Goal: Information Seeking & Learning: Learn about a topic

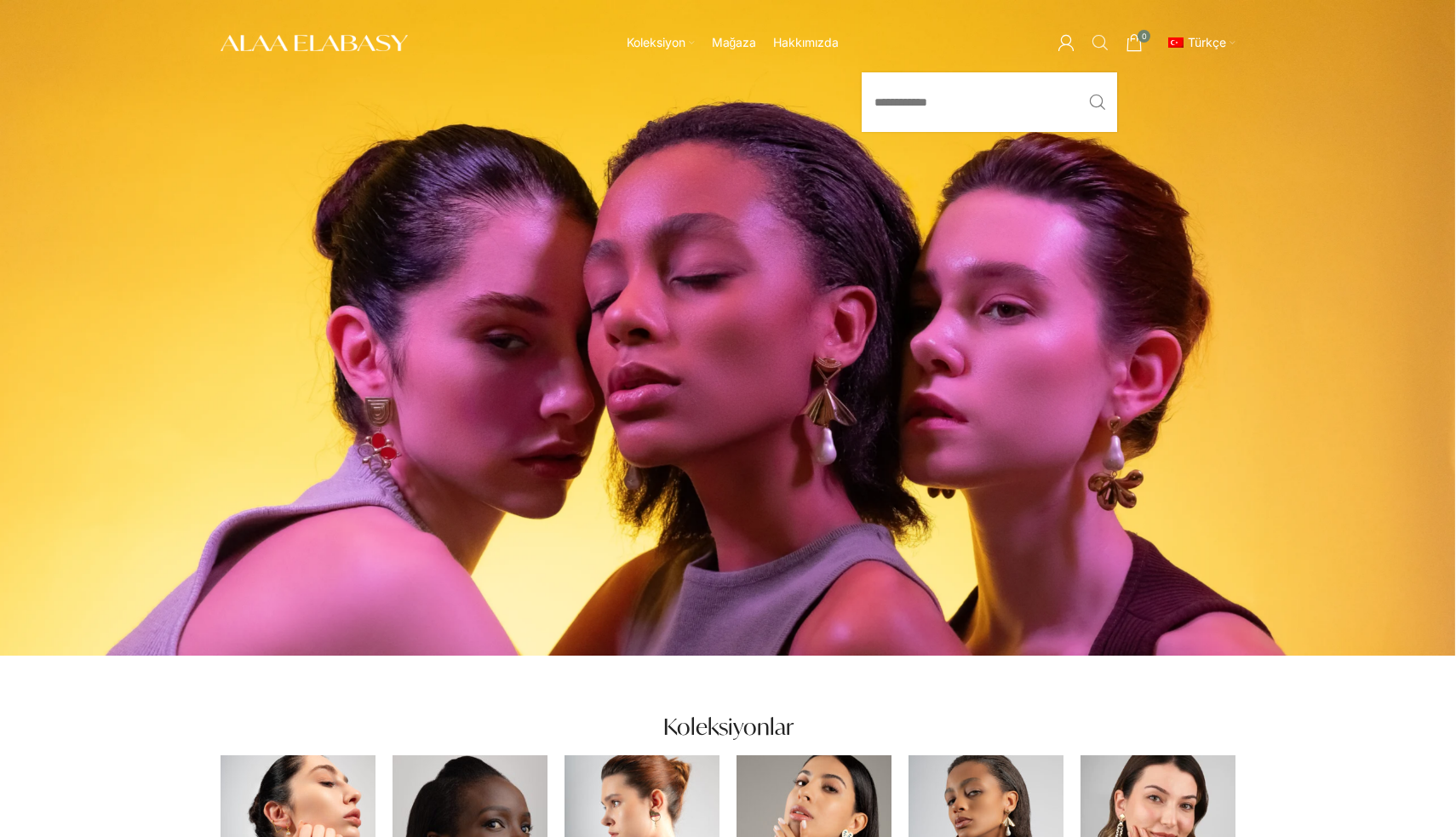
click at [1103, 48] on span "Arama" at bounding box center [1100, 43] width 17 height 17
click at [989, 113] on input "Arama" at bounding box center [989, 102] width 255 height 59
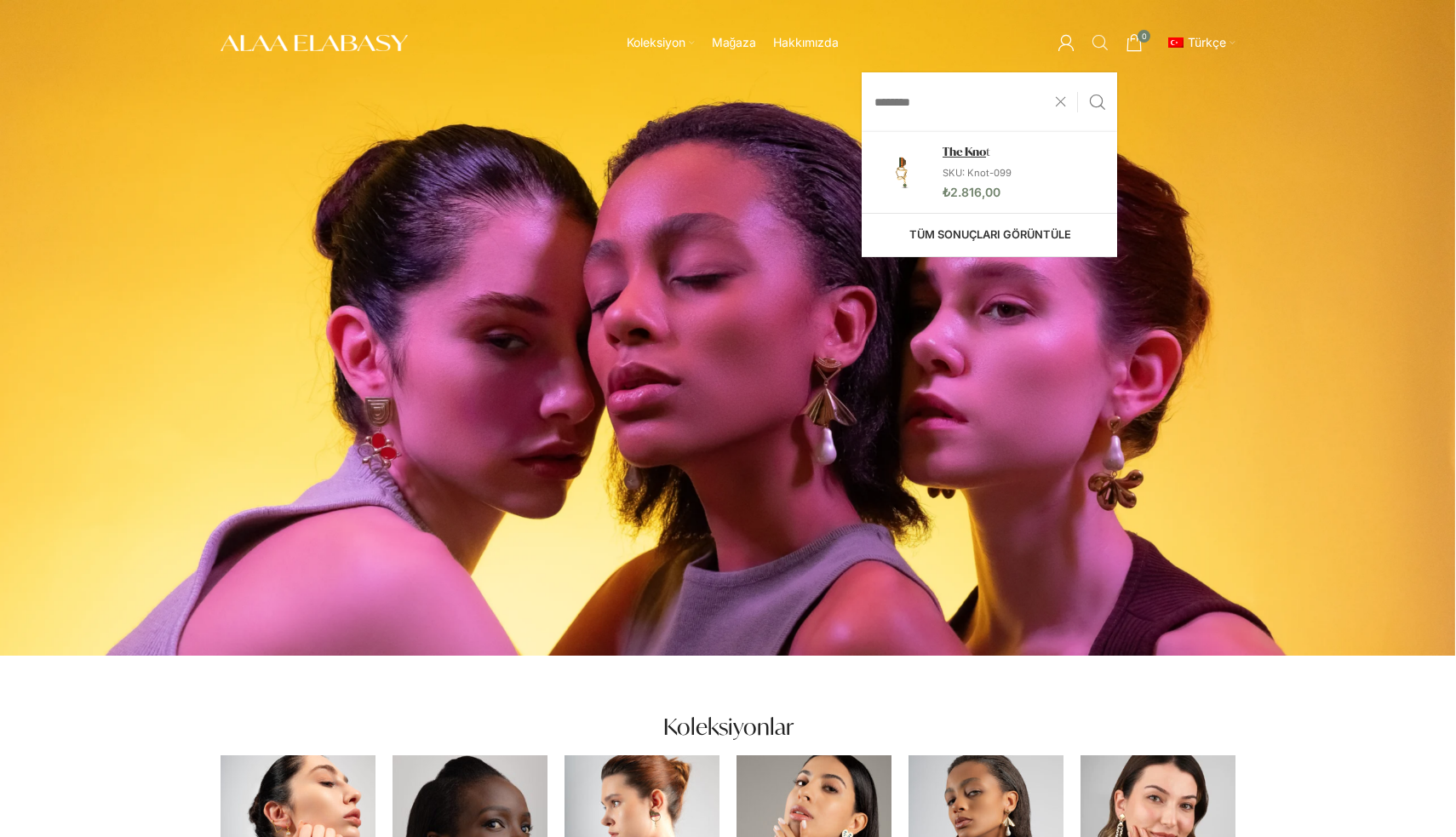
type input "********"
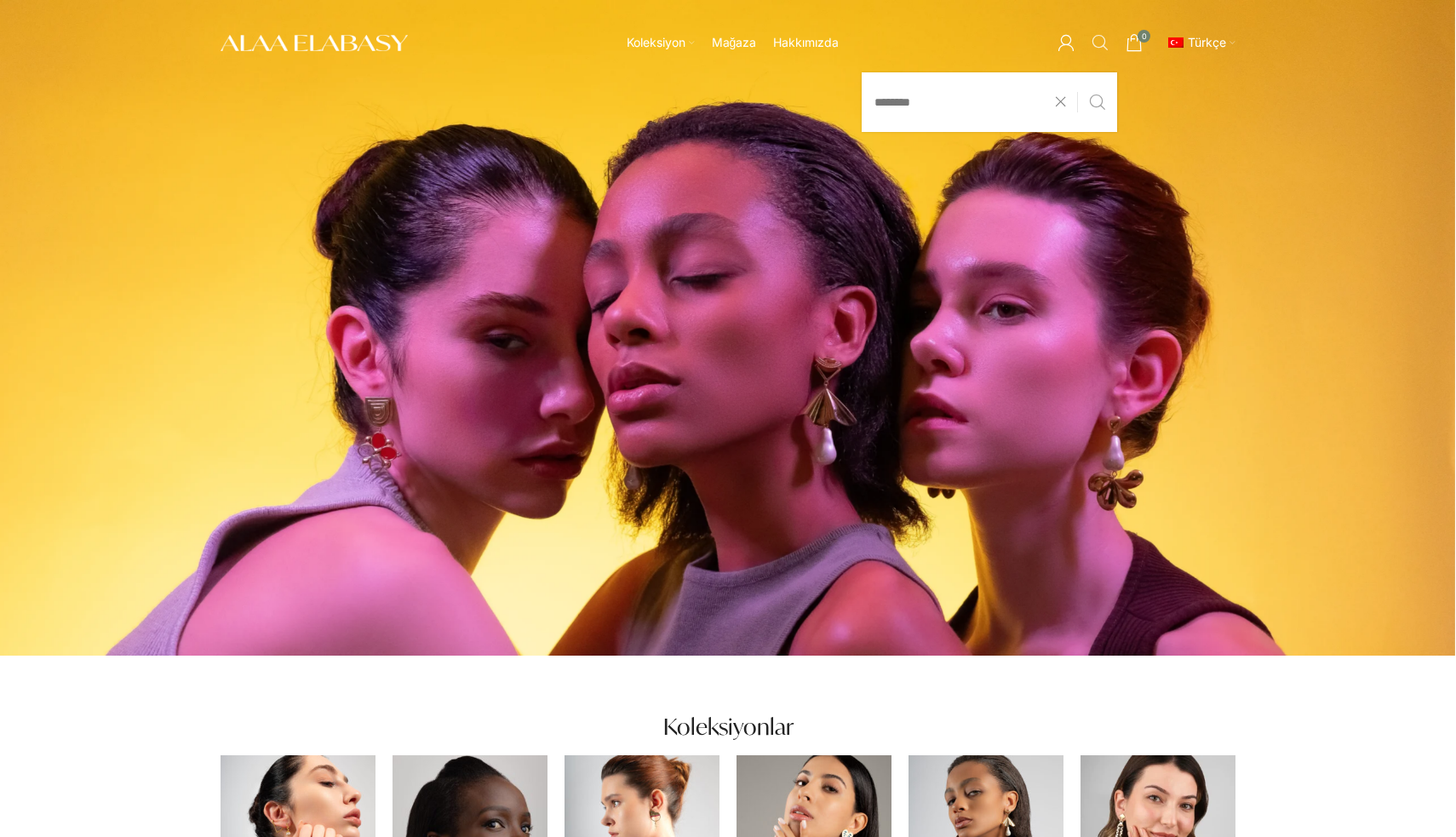
click at [1088, 111] on button "Arama" at bounding box center [1097, 102] width 39 height 59
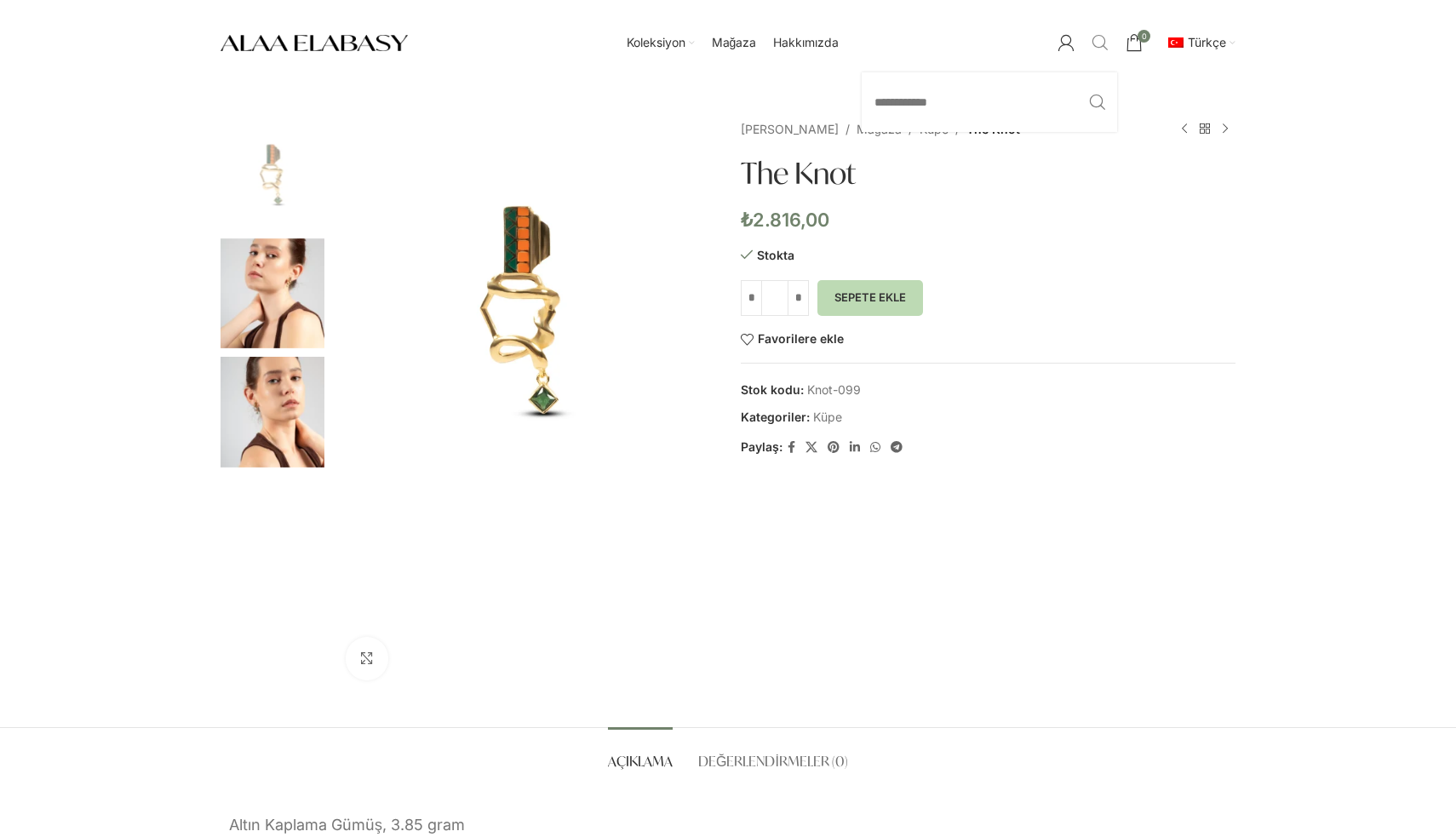
click at [1104, 43] on span "Arama" at bounding box center [1100, 43] width 17 height 17
click at [975, 117] on input "Arama" at bounding box center [989, 102] width 255 height 59
type input "*******"
click at [1096, 102] on button "Arama" at bounding box center [1097, 102] width 39 height 59
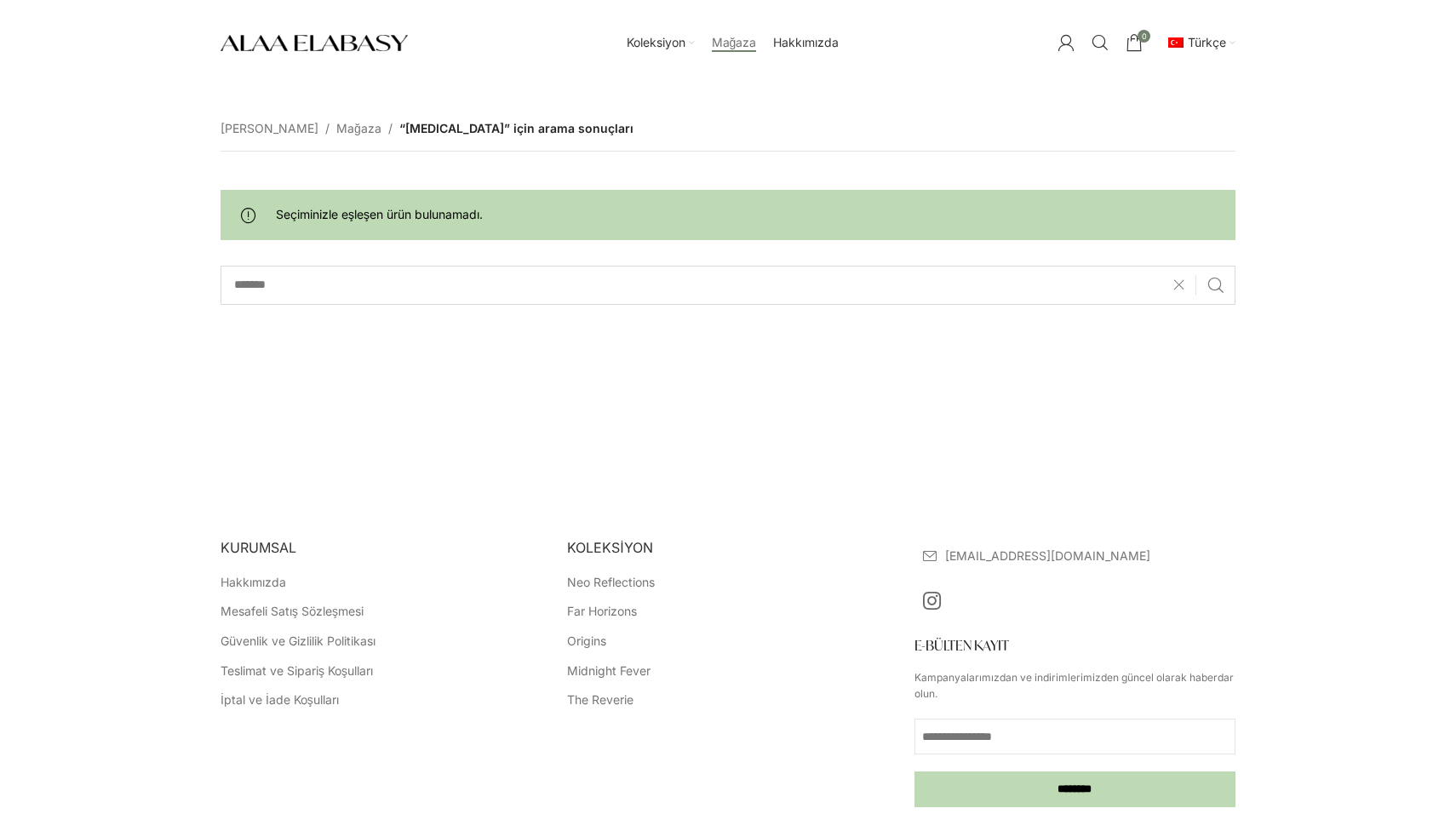
click at [1052, 284] on input "*******" at bounding box center [727, 285] width 1015 height 39
type input "****"
click at [1215, 284] on button "Arama" at bounding box center [1216, 285] width 39 height 39
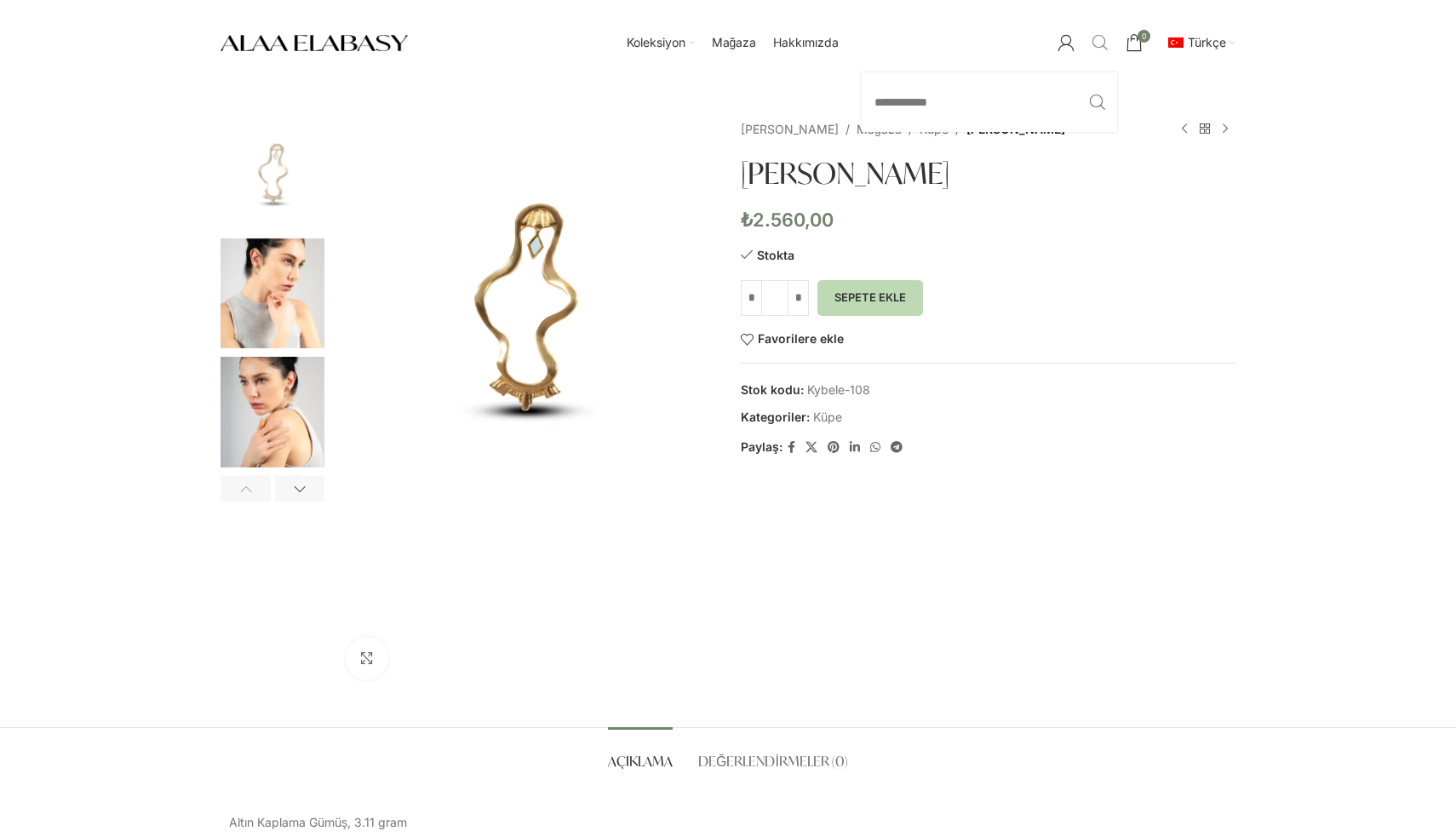
click at [1092, 32] on link "Arama" at bounding box center [1099, 42] width 34 height 34
click at [1020, 96] on input "Arama" at bounding box center [989, 102] width 255 height 59
type input "***"
click at [1096, 102] on button "Arama" at bounding box center [1097, 102] width 39 height 59
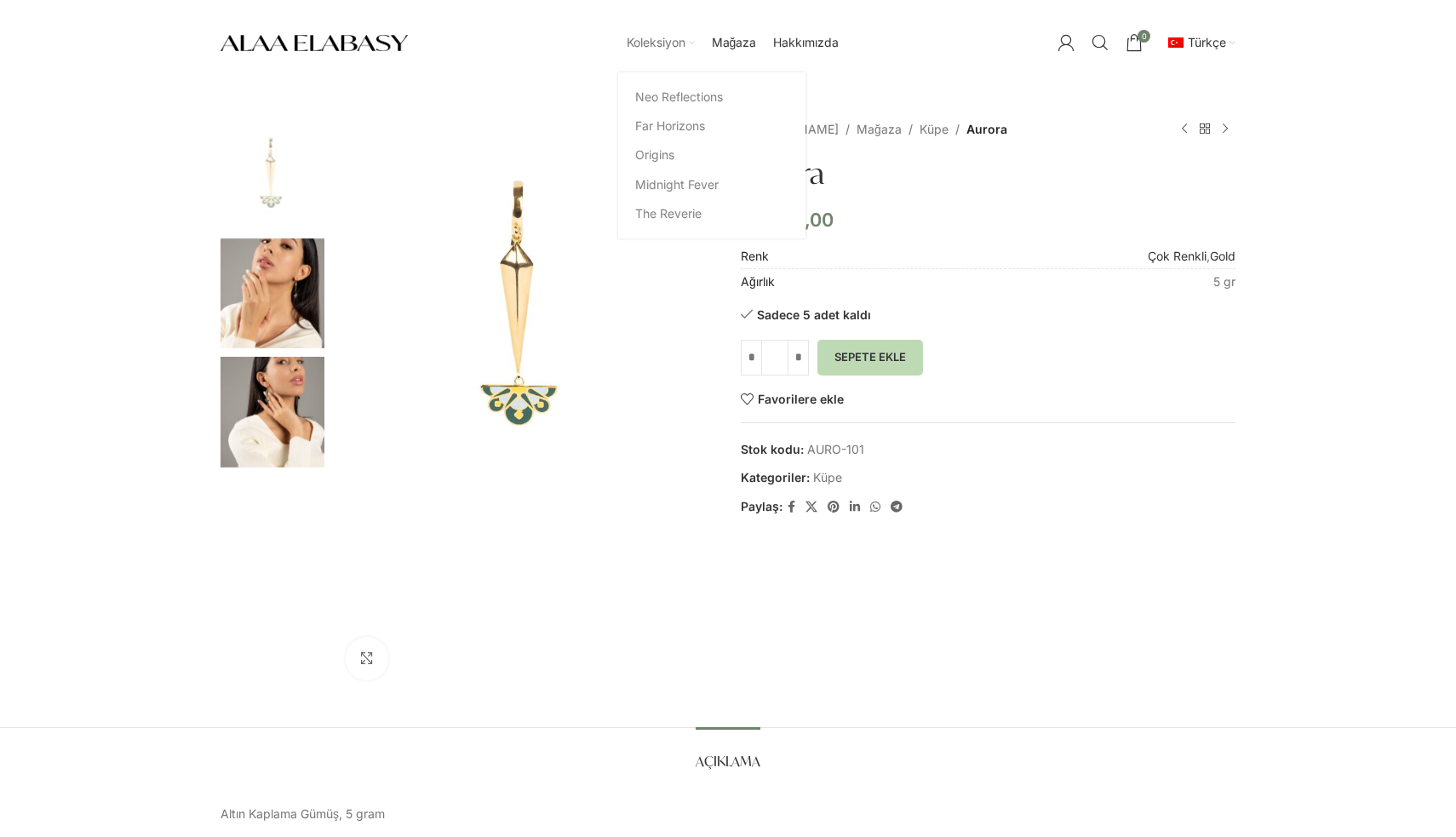
click at [663, 45] on span "Koleksiyon" at bounding box center [655, 43] width 59 height 16
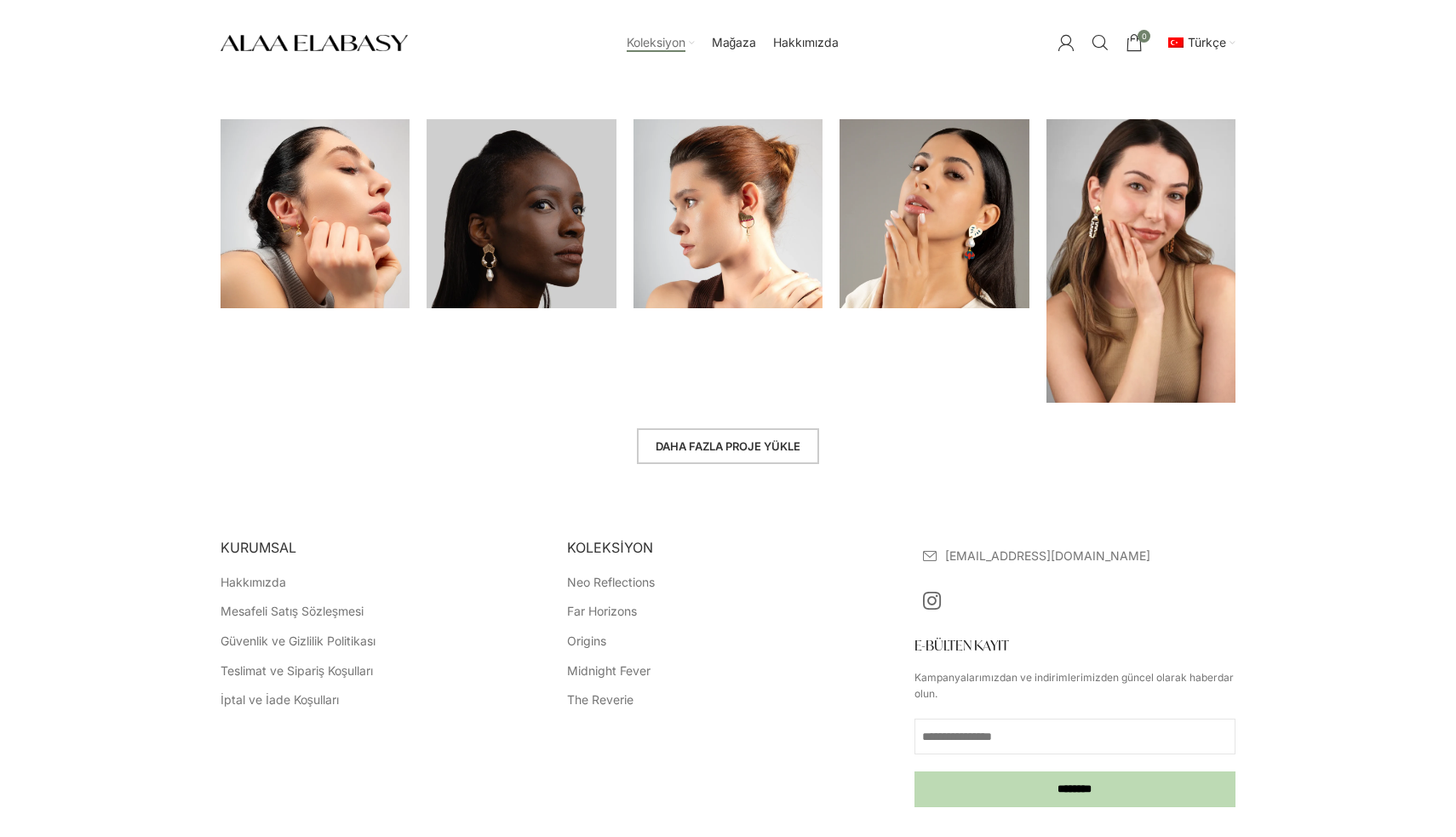
click at [796, 449] on link "Daha fazla proje yükle" at bounding box center [728, 446] width 182 height 36
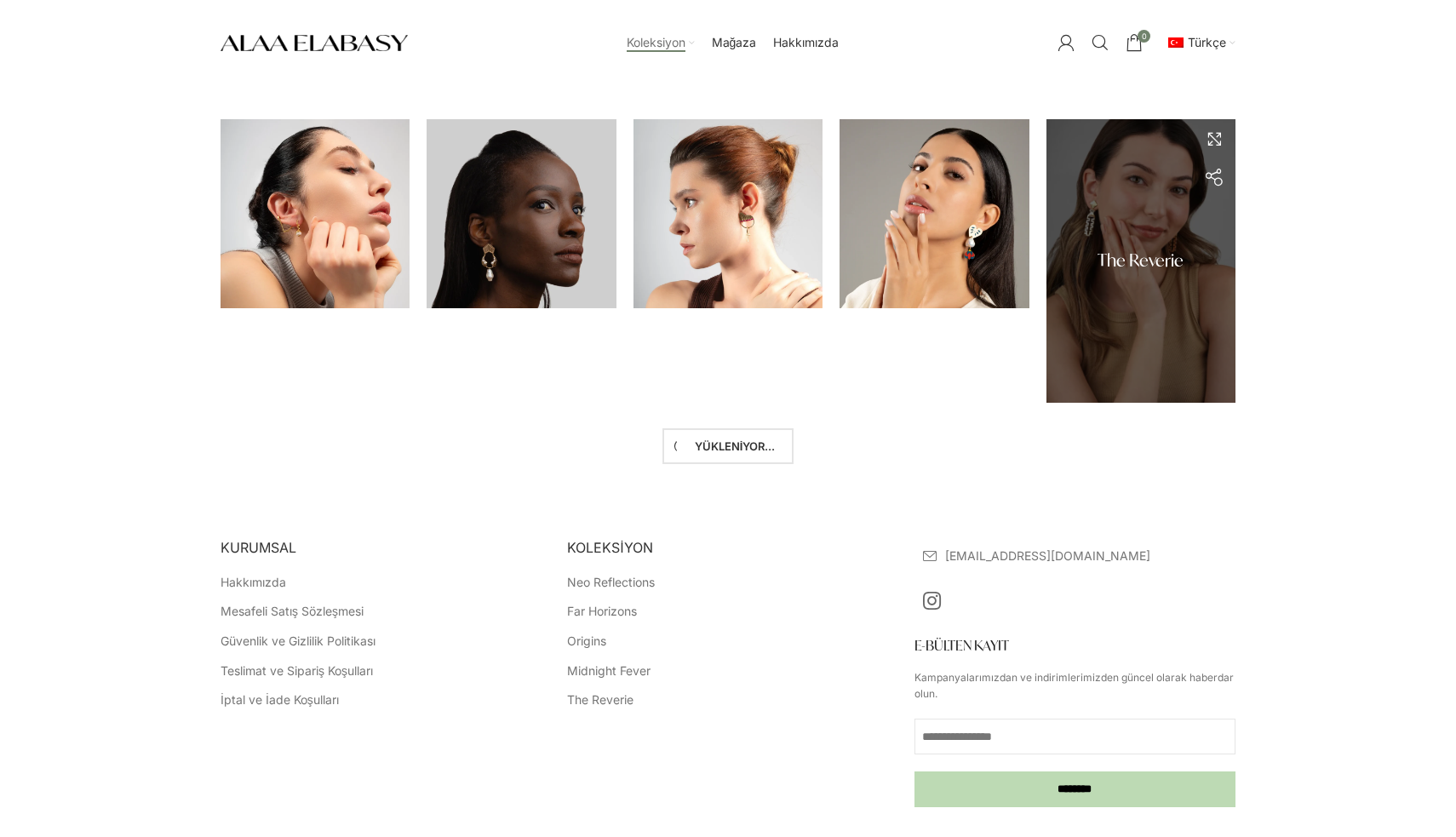
click at [1123, 291] on link at bounding box center [1141, 261] width 206 height 309
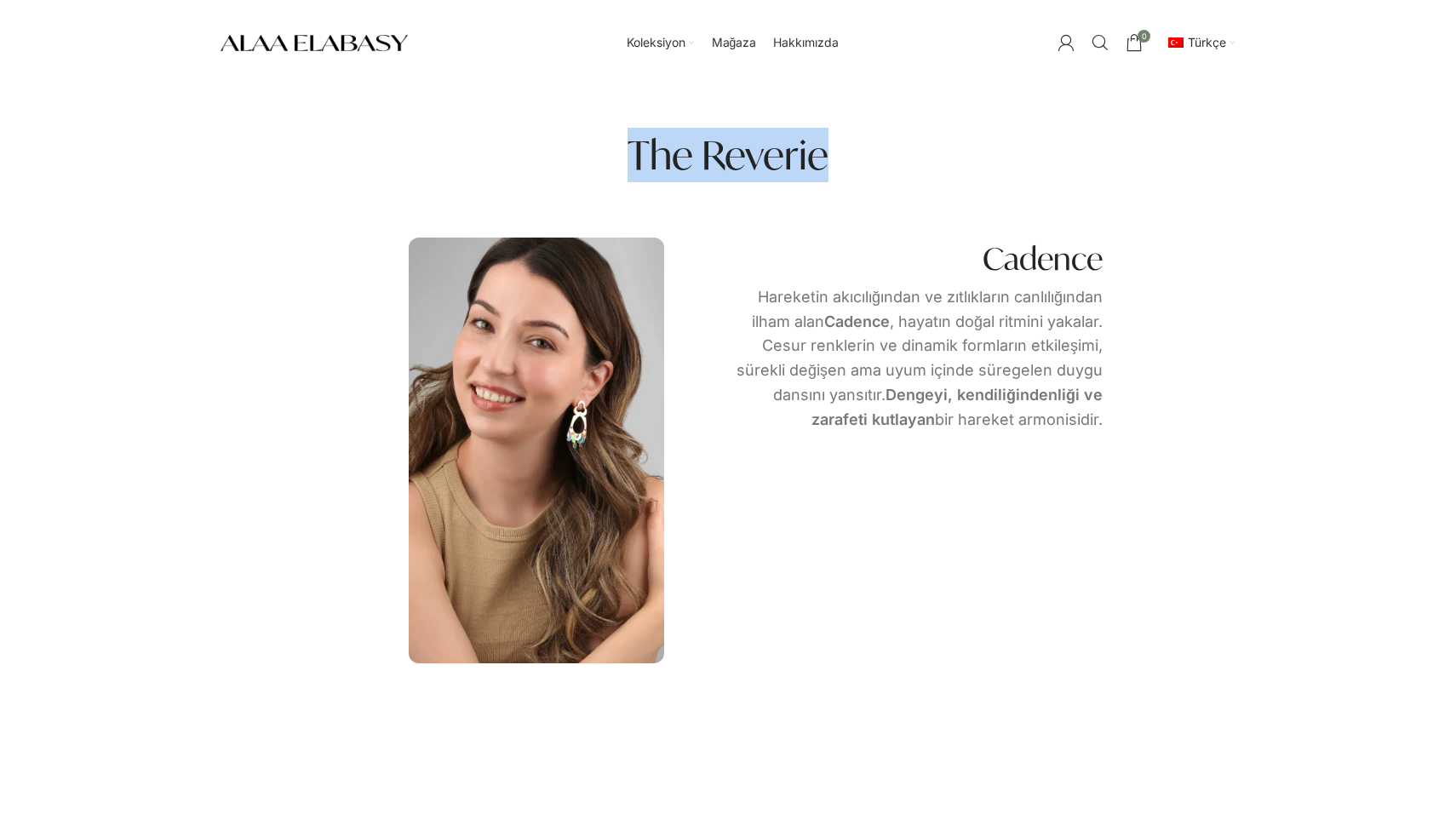
drag, startPoint x: 639, startPoint y: 150, endPoint x: 866, endPoint y: 170, distance: 227.9
click at [866, 170] on div "The Reverie" at bounding box center [727, 155] width 749 height 54
copy h4 "The Reverie"
click at [1088, 54] on link "Arama" at bounding box center [1099, 42] width 34 height 34
click at [1039, 104] on input "Arama" at bounding box center [989, 102] width 255 height 59
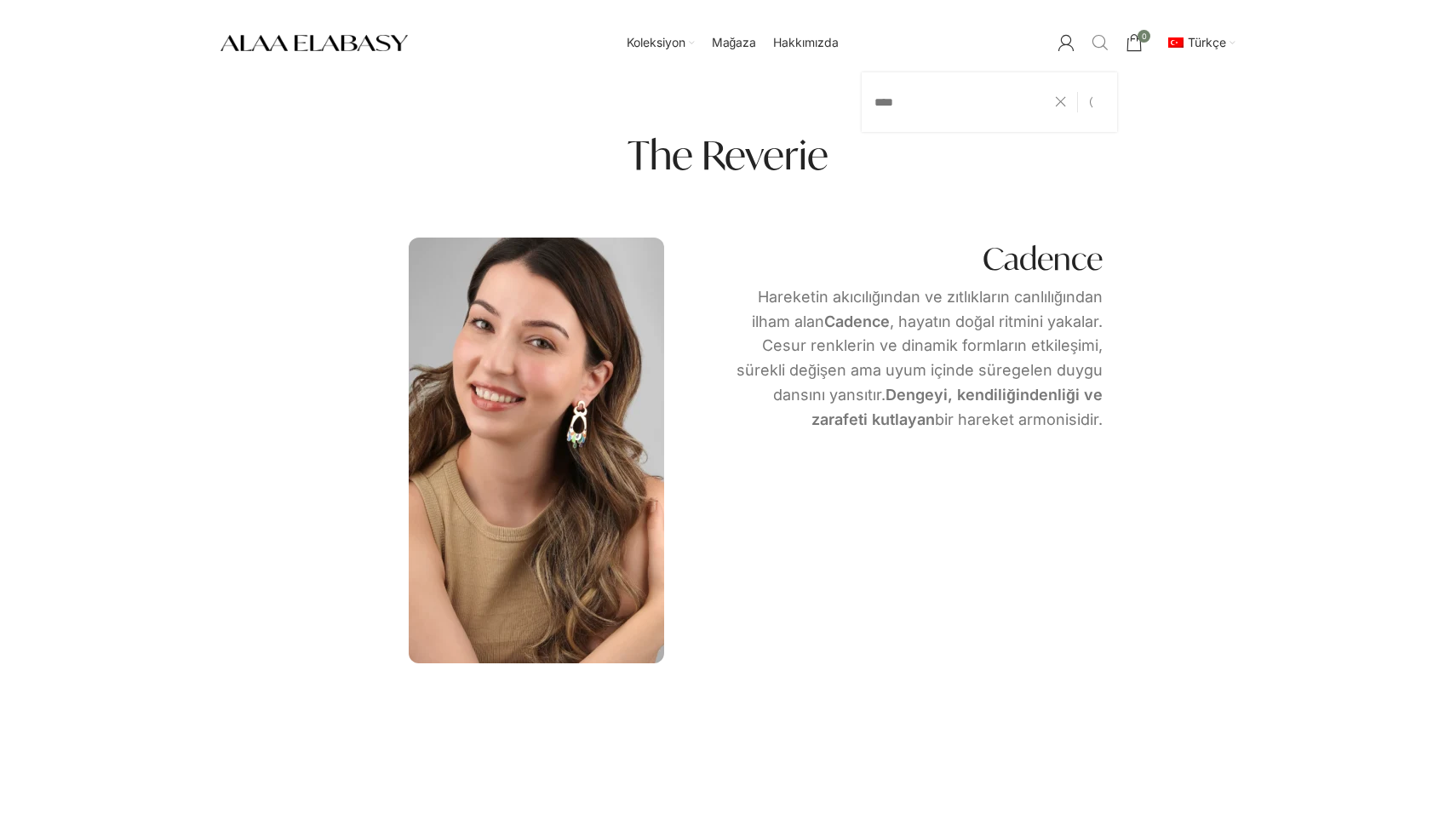
type input "****"
click at [1096, 102] on button "Arama" at bounding box center [1097, 102] width 39 height 59
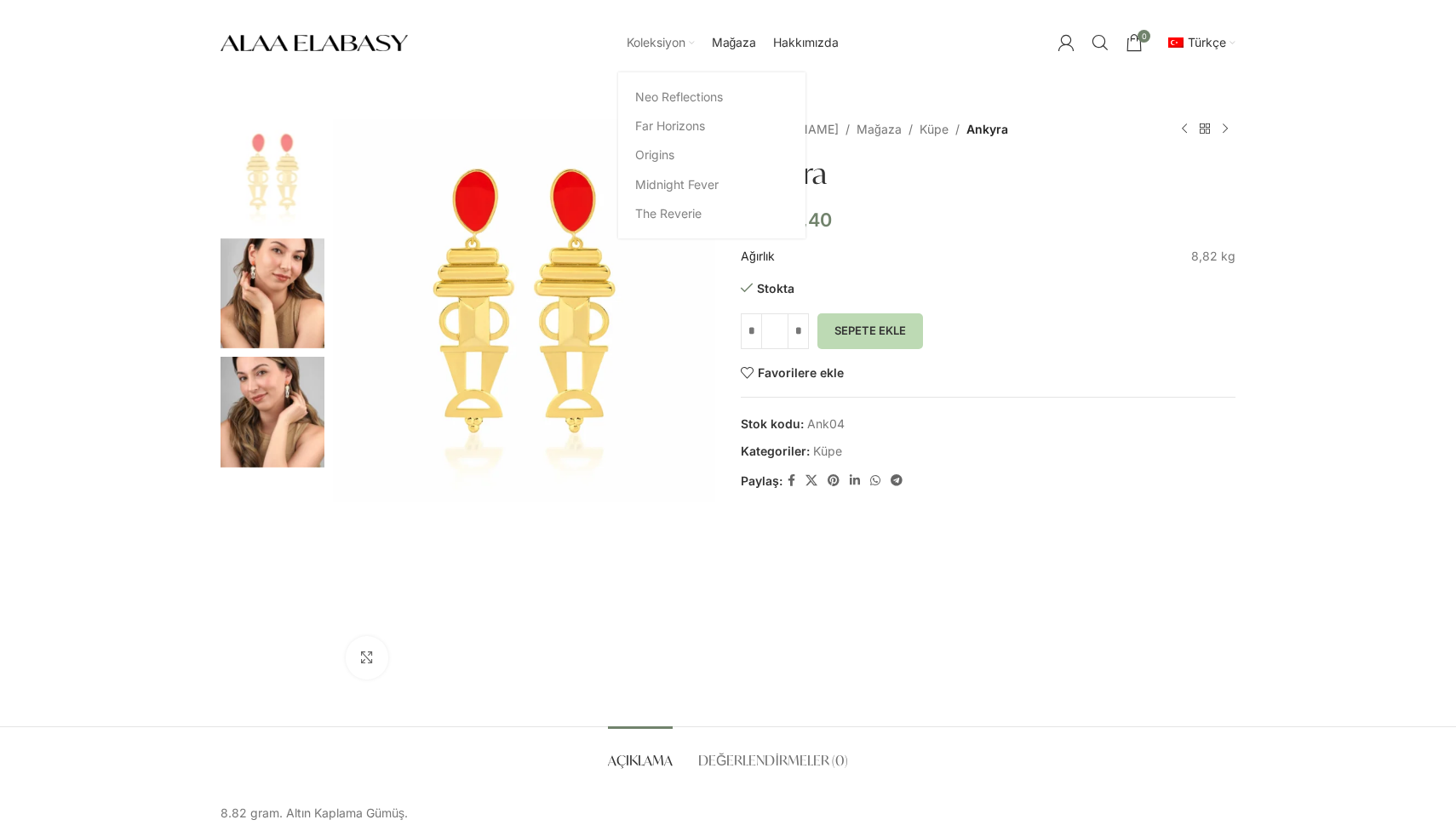
click at [679, 50] on span "Koleksiyon" at bounding box center [655, 43] width 59 height 16
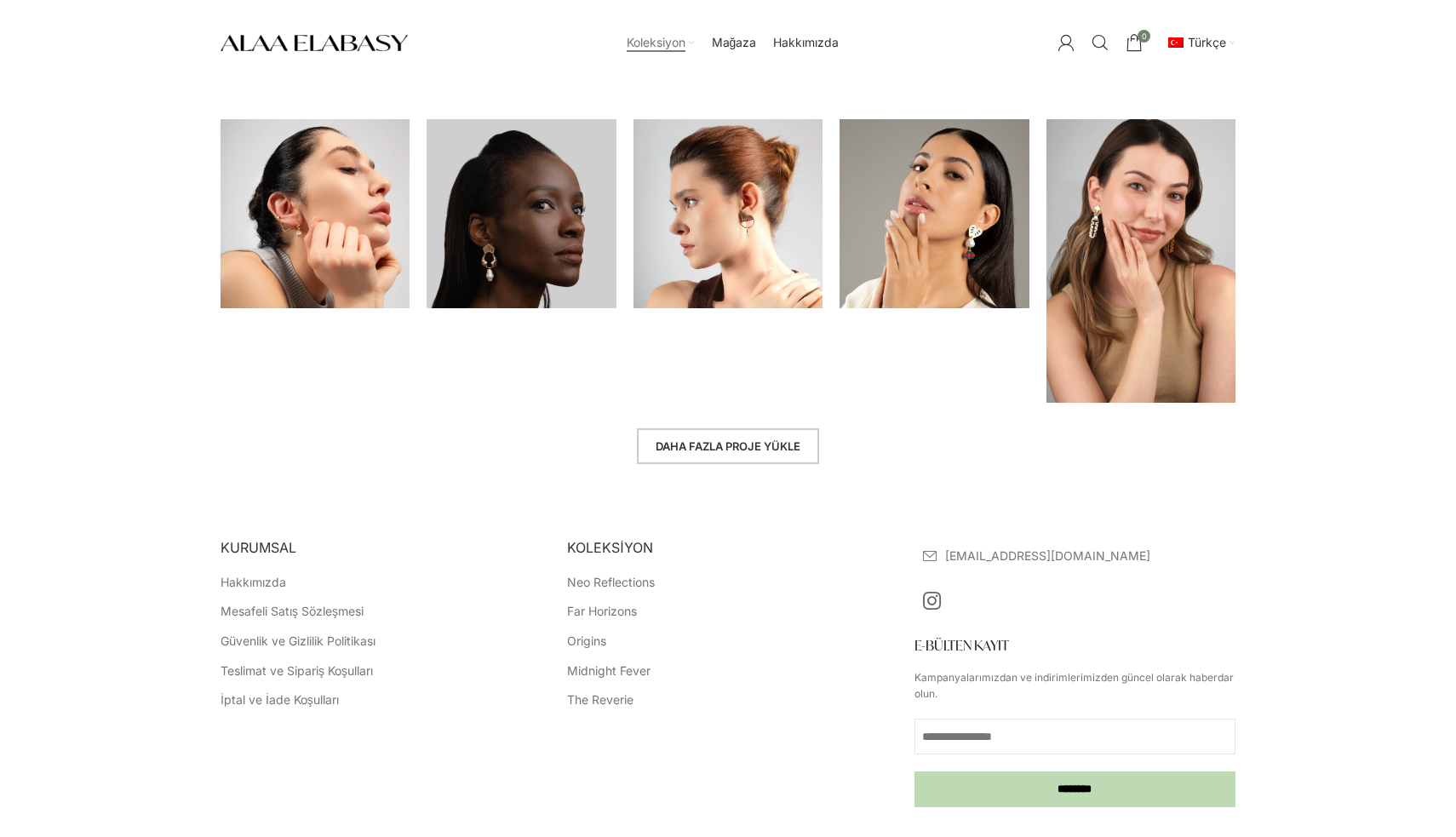
click at [747, 458] on link "Daha fazla proje yükle" at bounding box center [728, 446] width 182 height 36
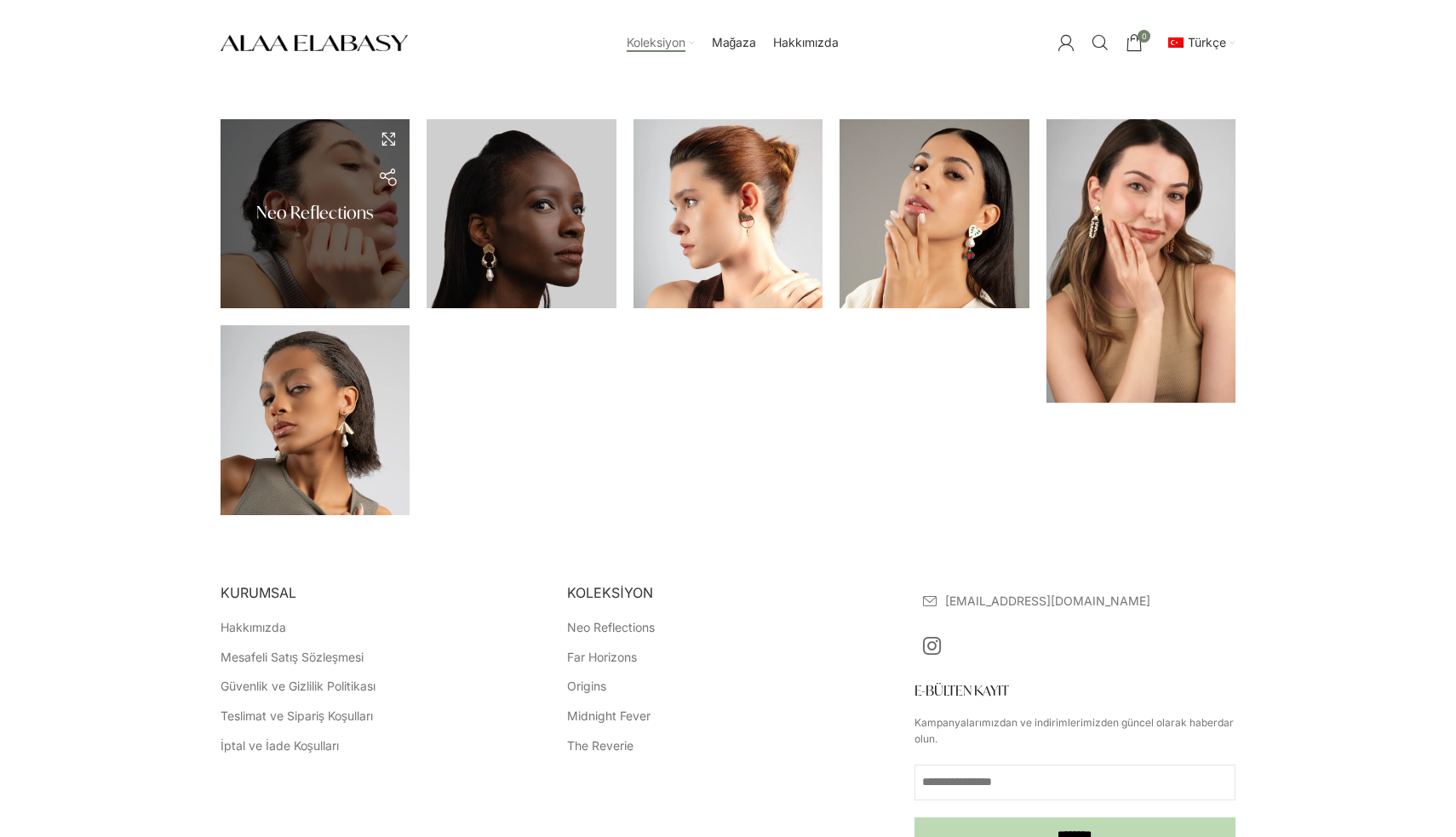
click at [298, 213] on link at bounding box center [315, 213] width 206 height 207
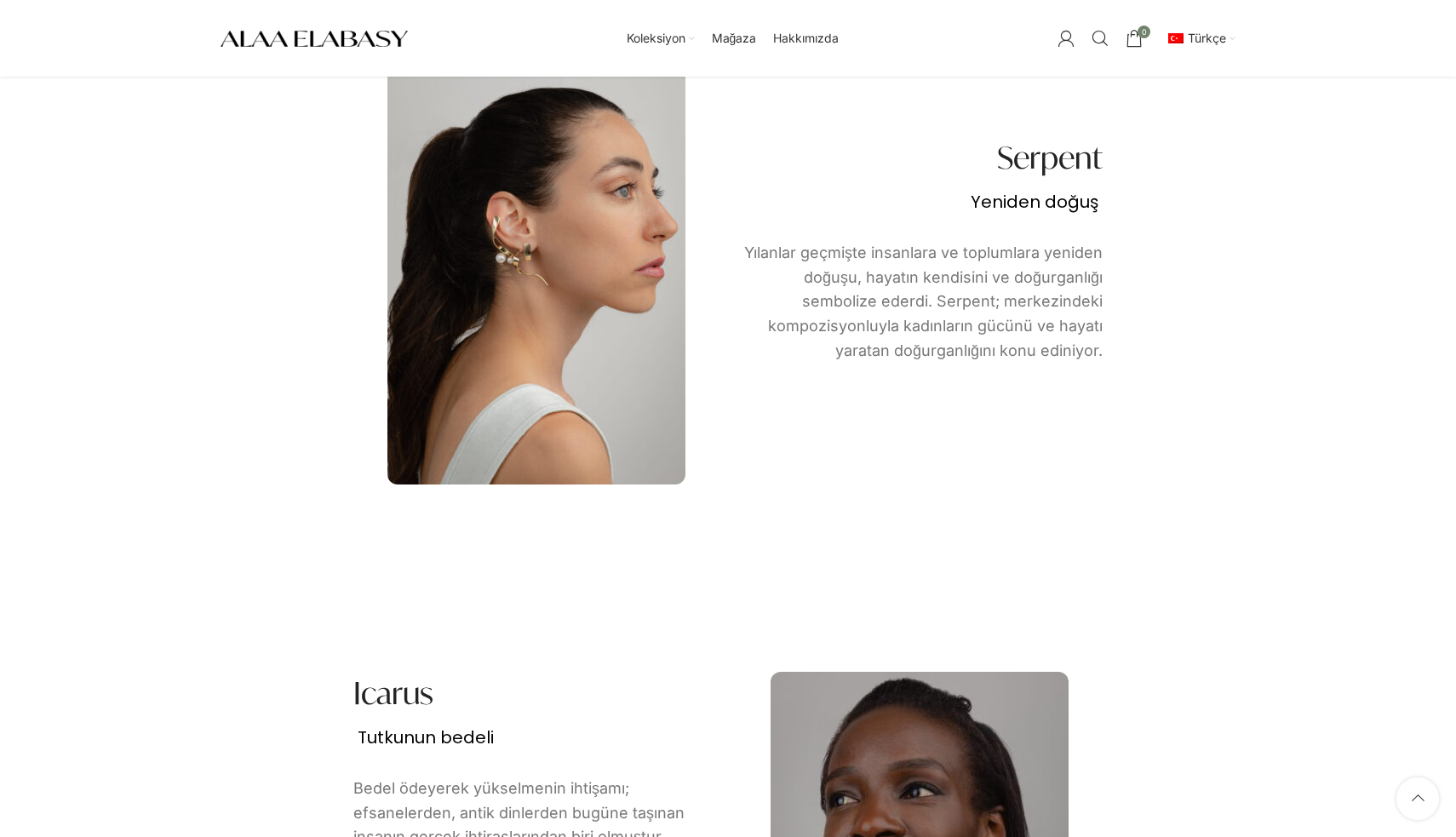
scroll to position [2625, 0]
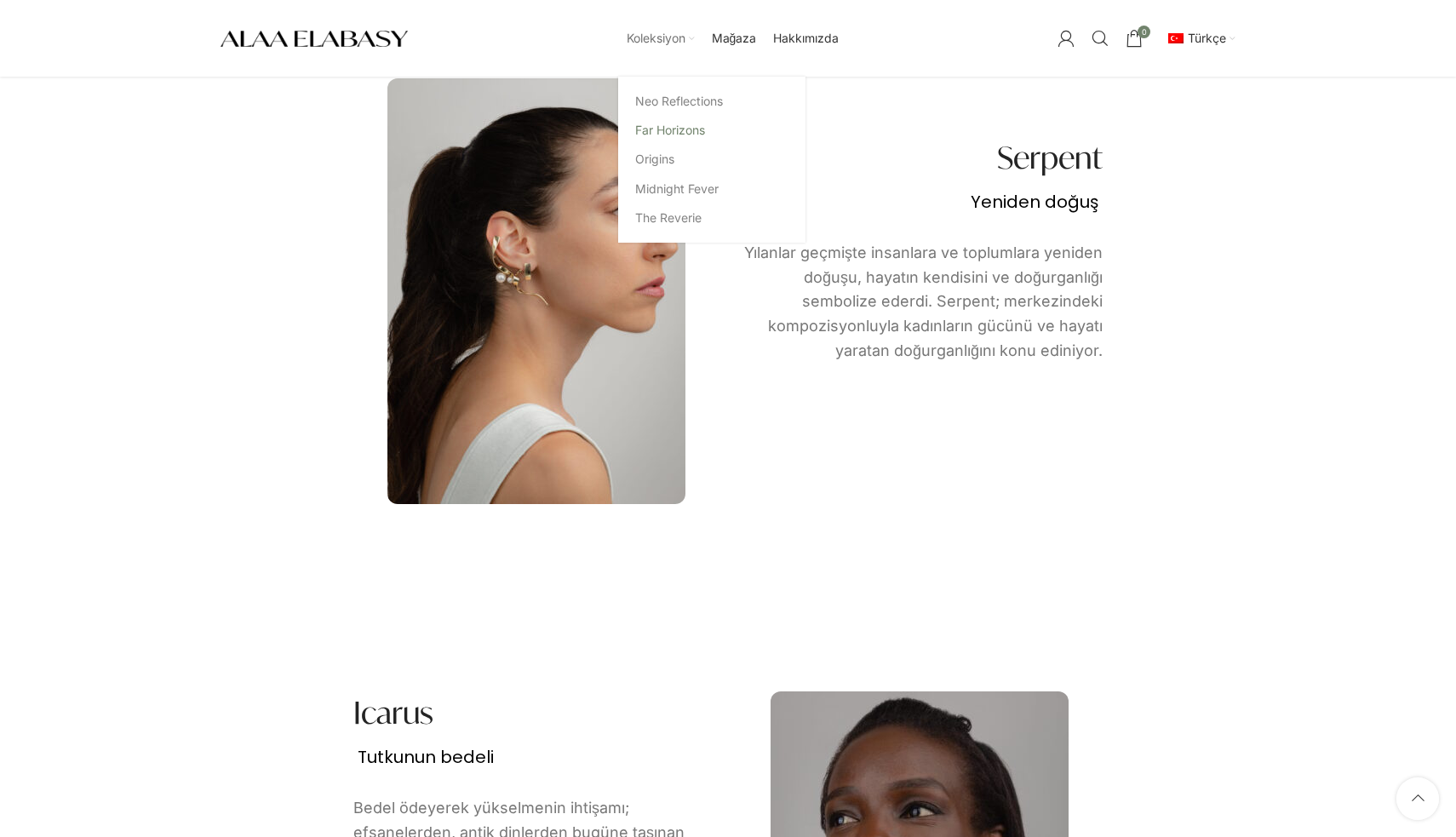
click at [667, 126] on link "Far Horizons" at bounding box center [712, 130] width 153 height 29
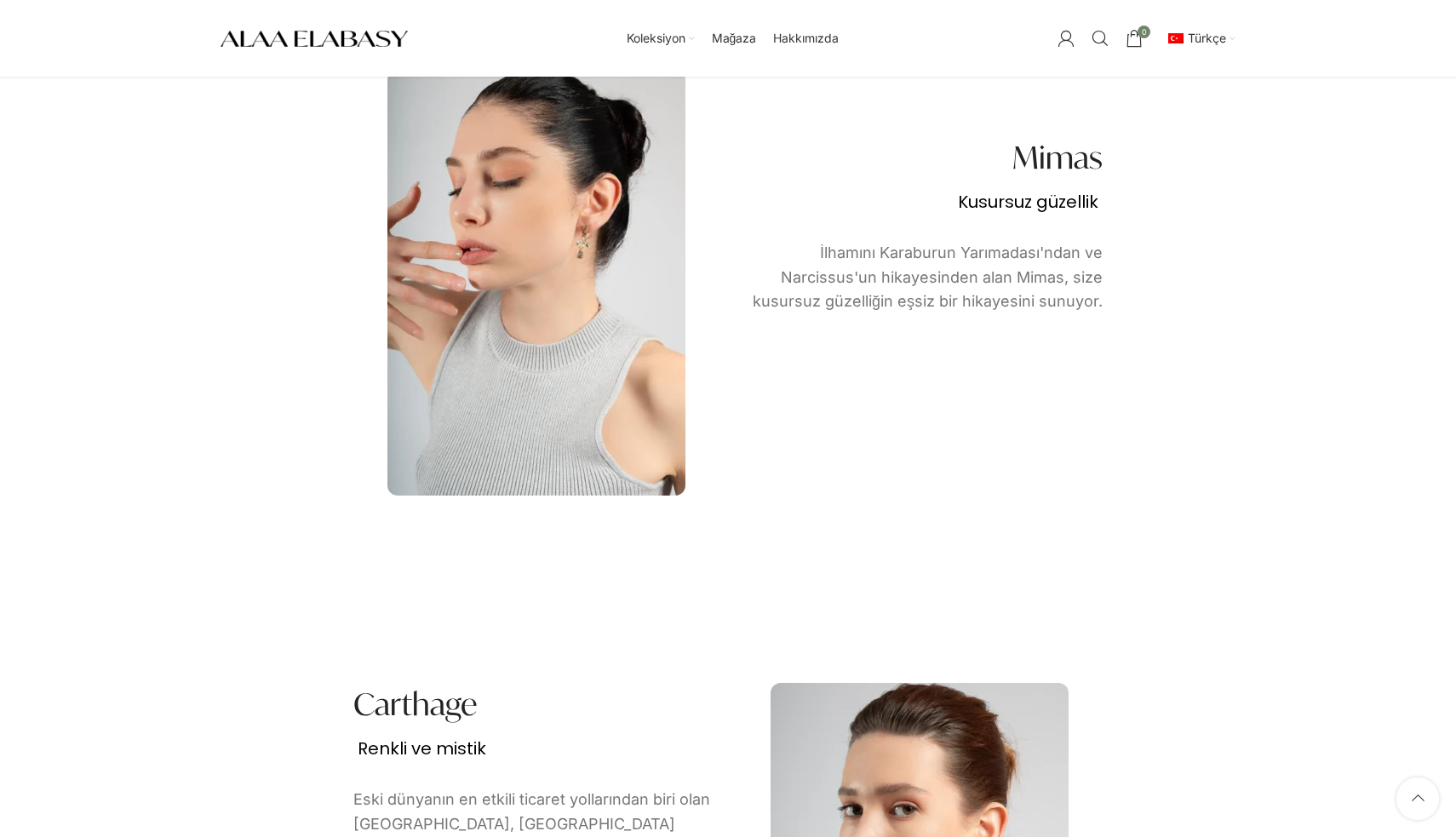
scroll to position [2503, 0]
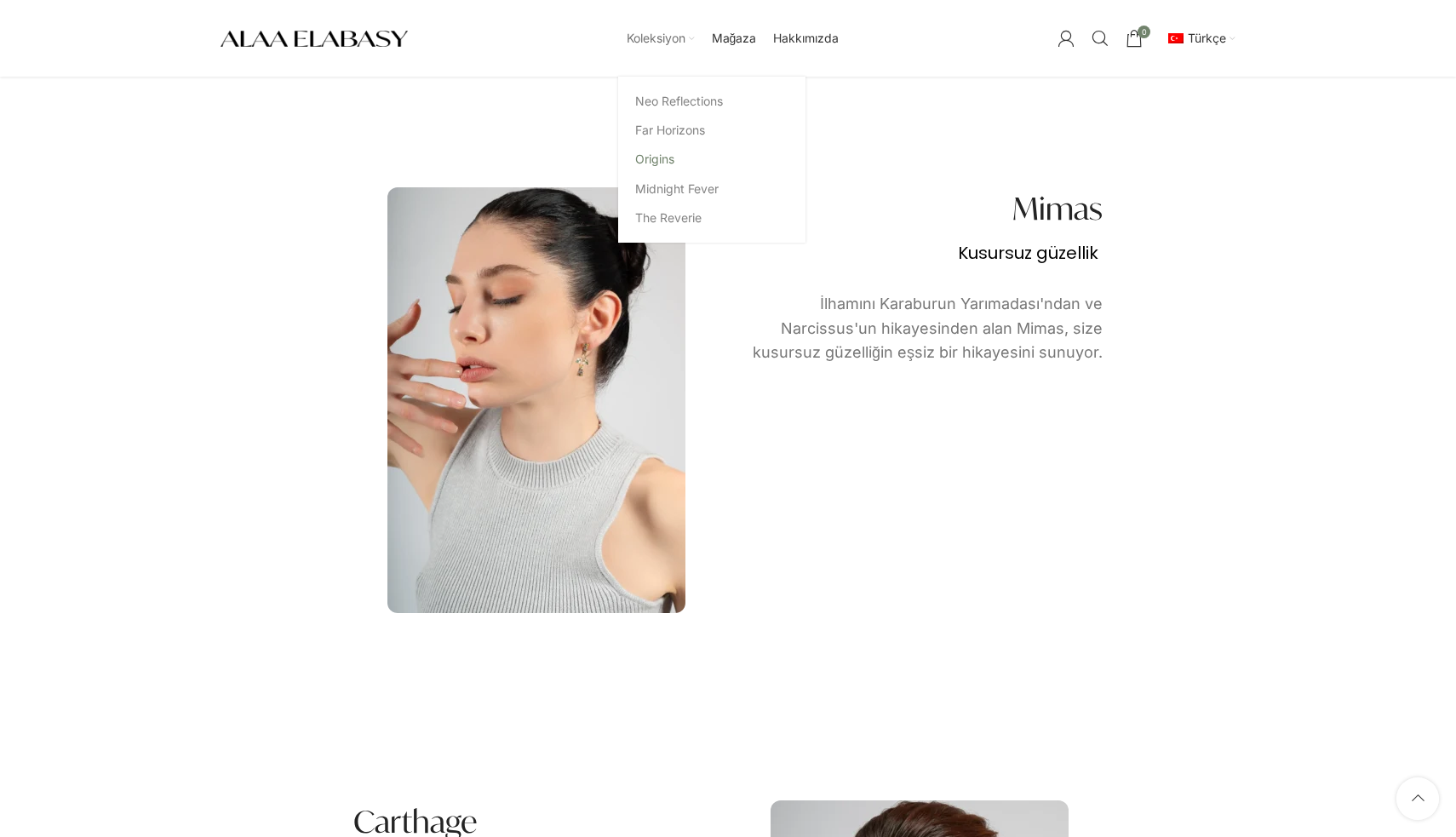
click at [659, 164] on link "Origins" at bounding box center [712, 159] width 153 height 29
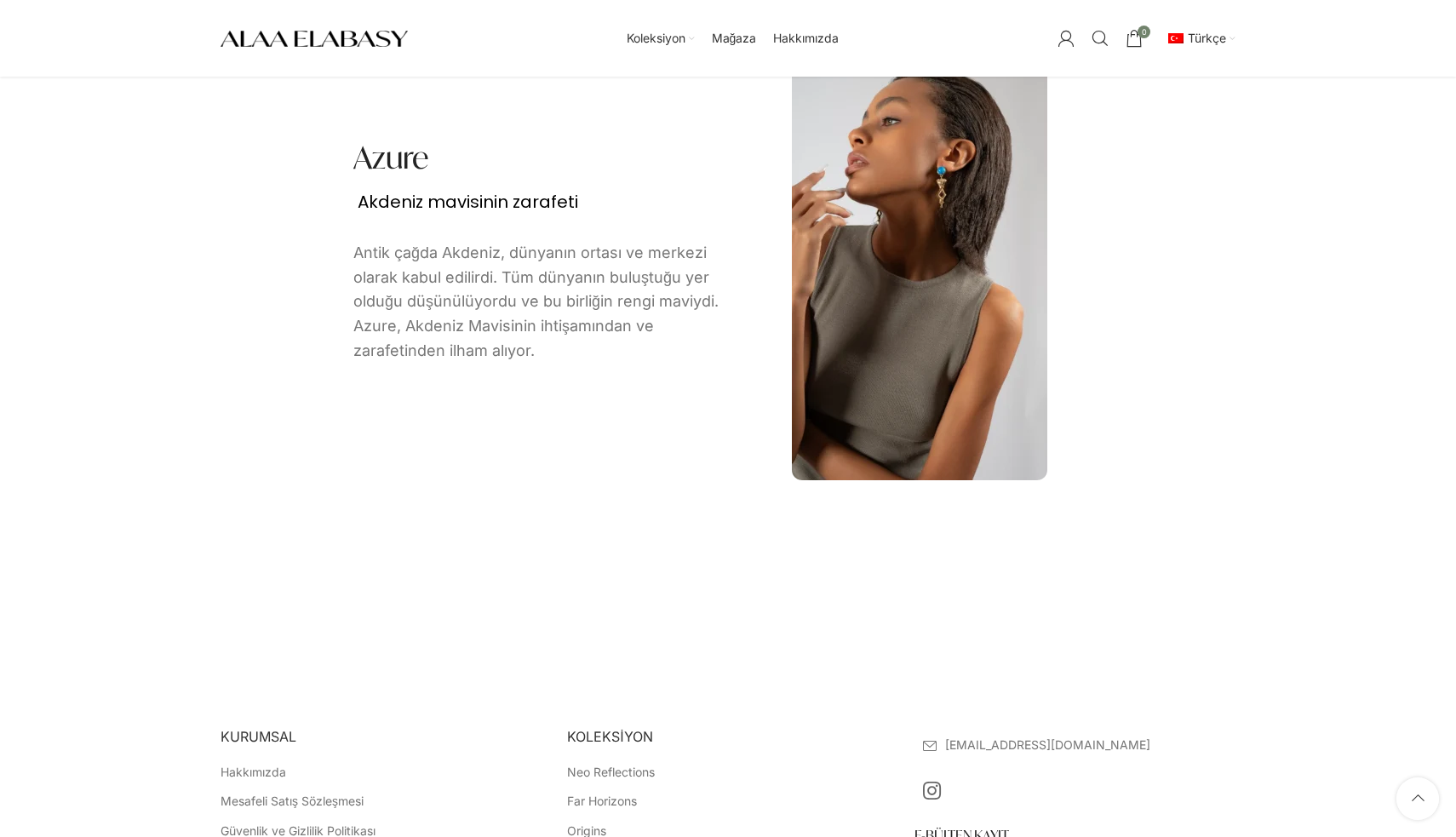
scroll to position [3240, 0]
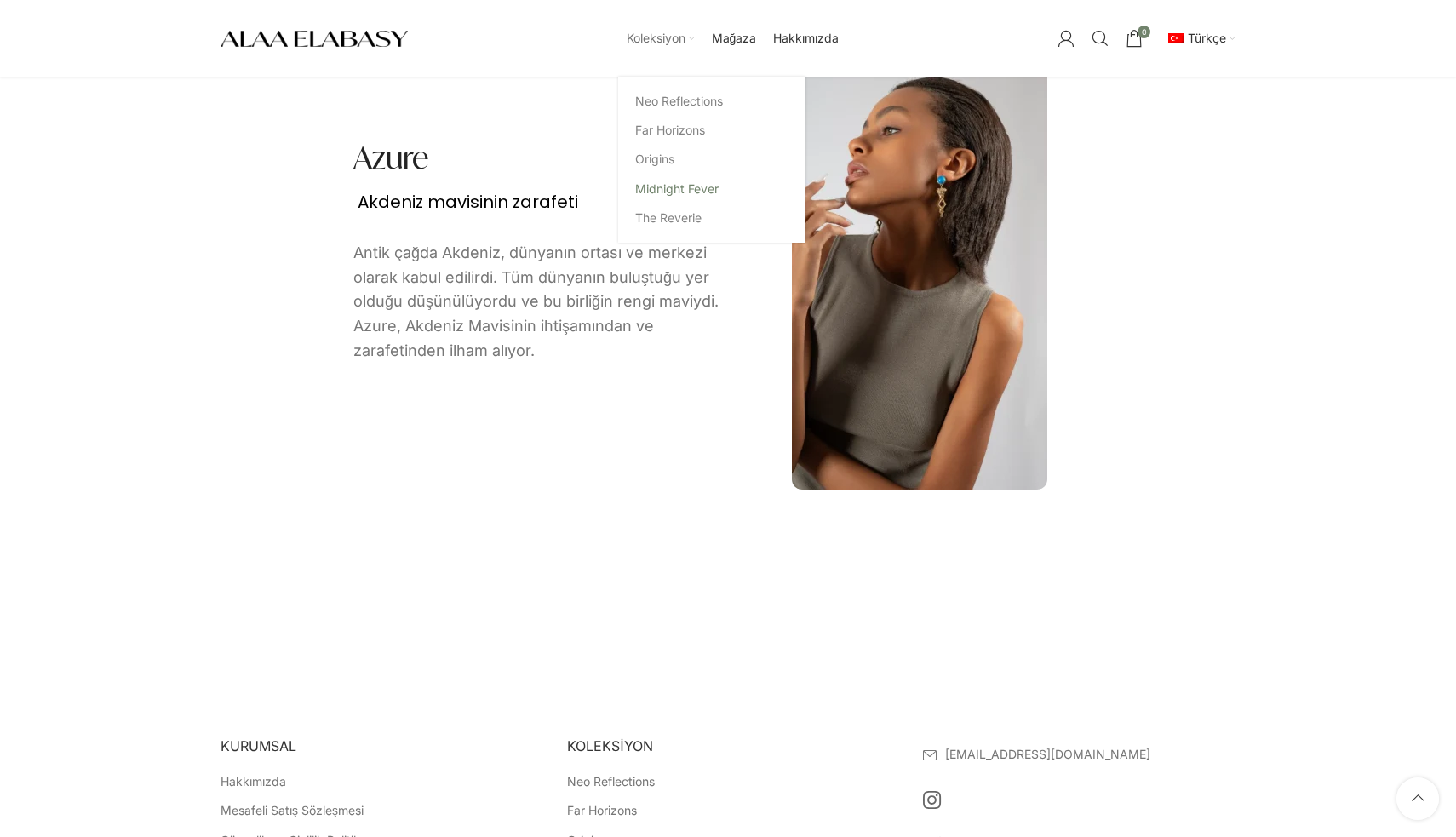
click at [668, 187] on link "Midnight Fever" at bounding box center [712, 189] width 153 height 29
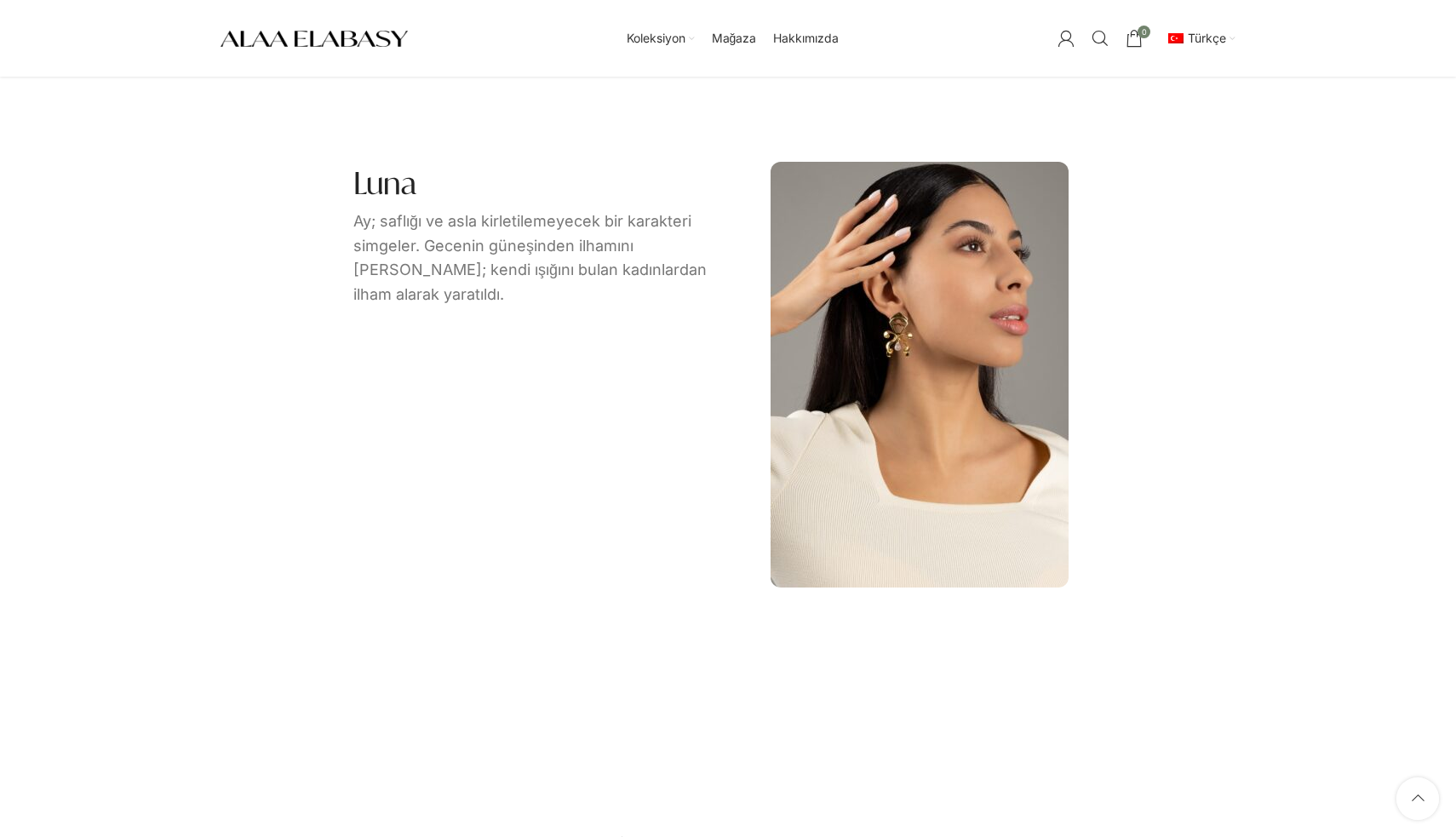
scroll to position [3139, 0]
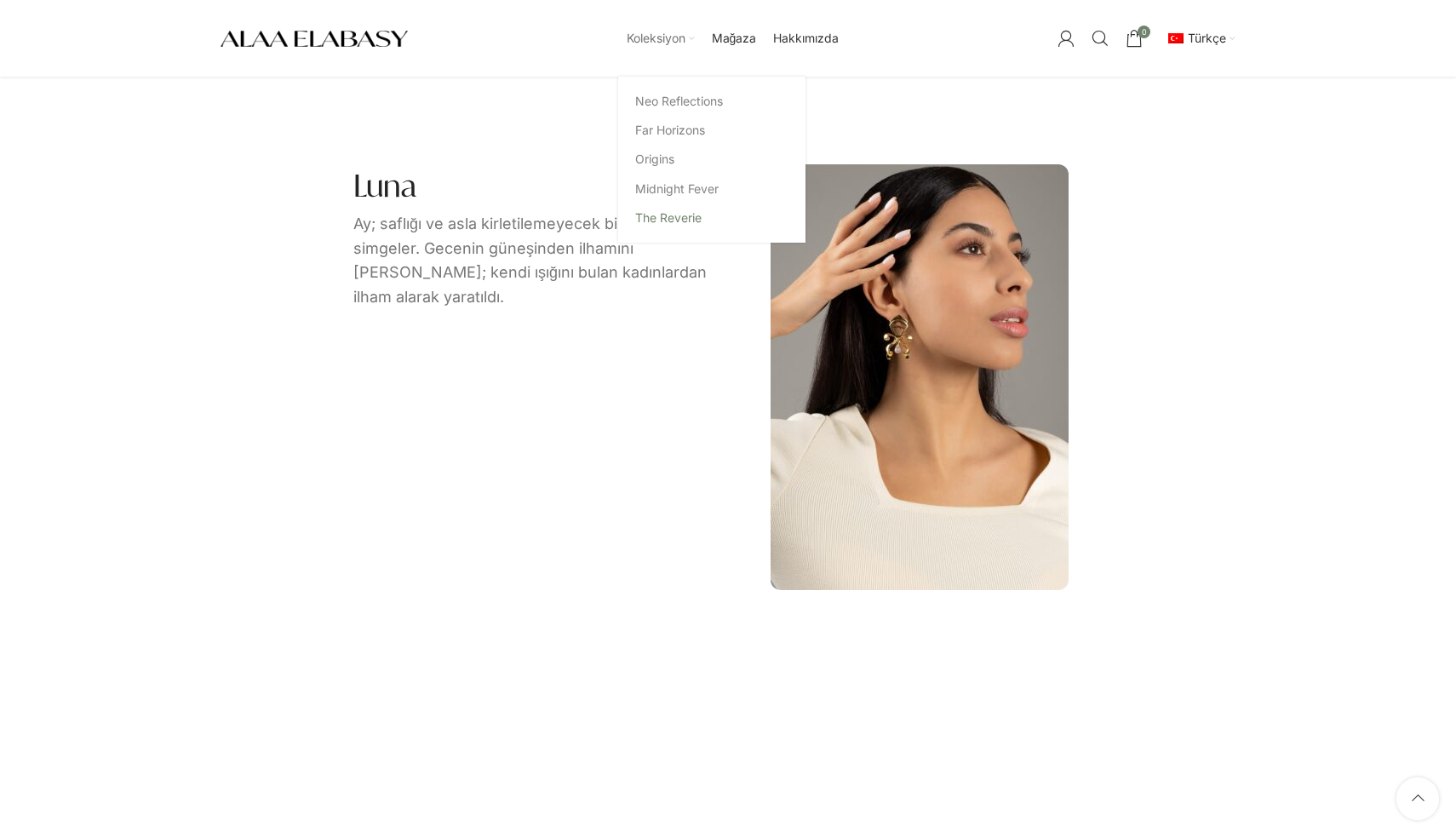
click at [671, 213] on link "The Reverie" at bounding box center [712, 218] width 153 height 29
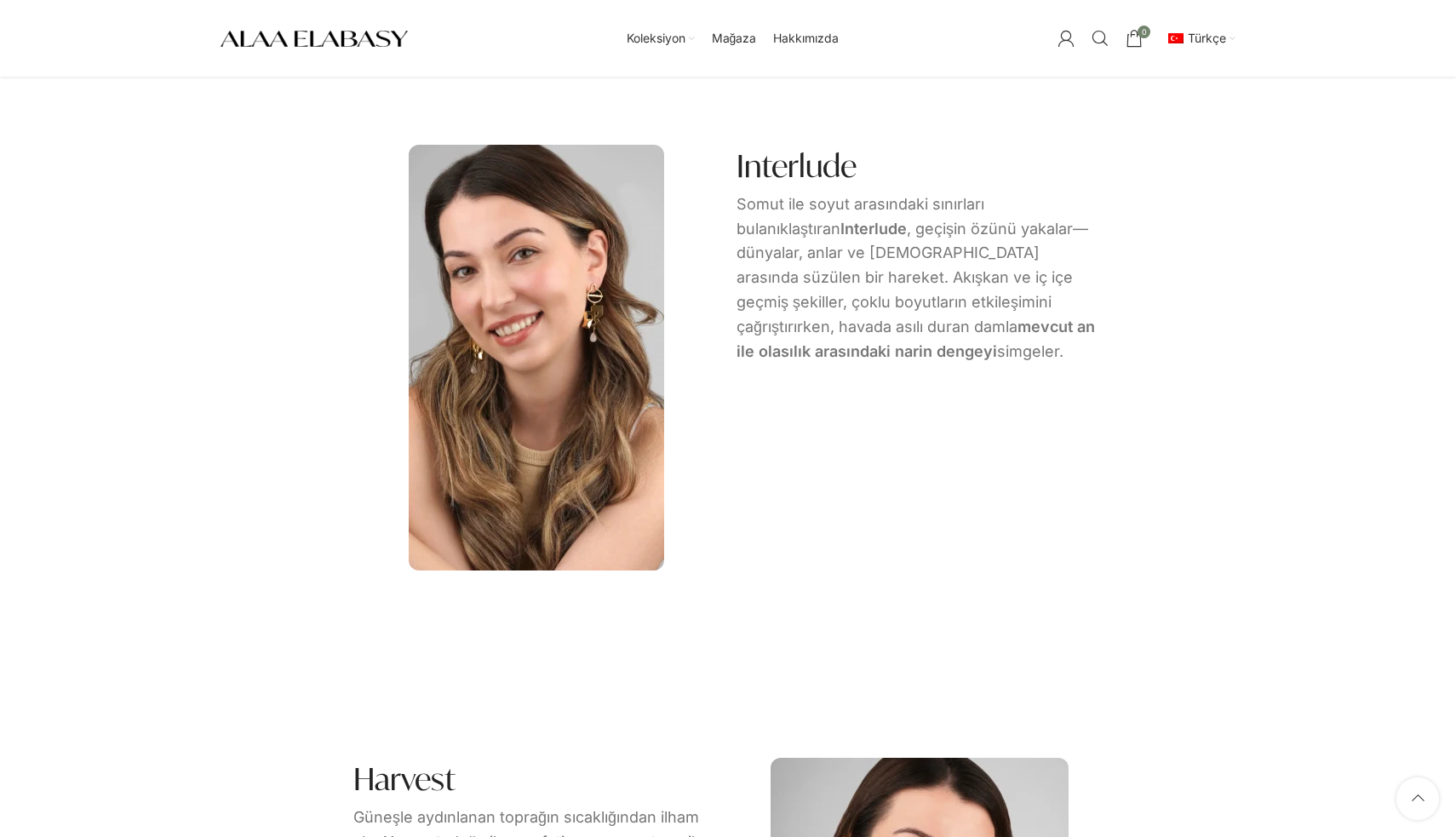
scroll to position [2562, 0]
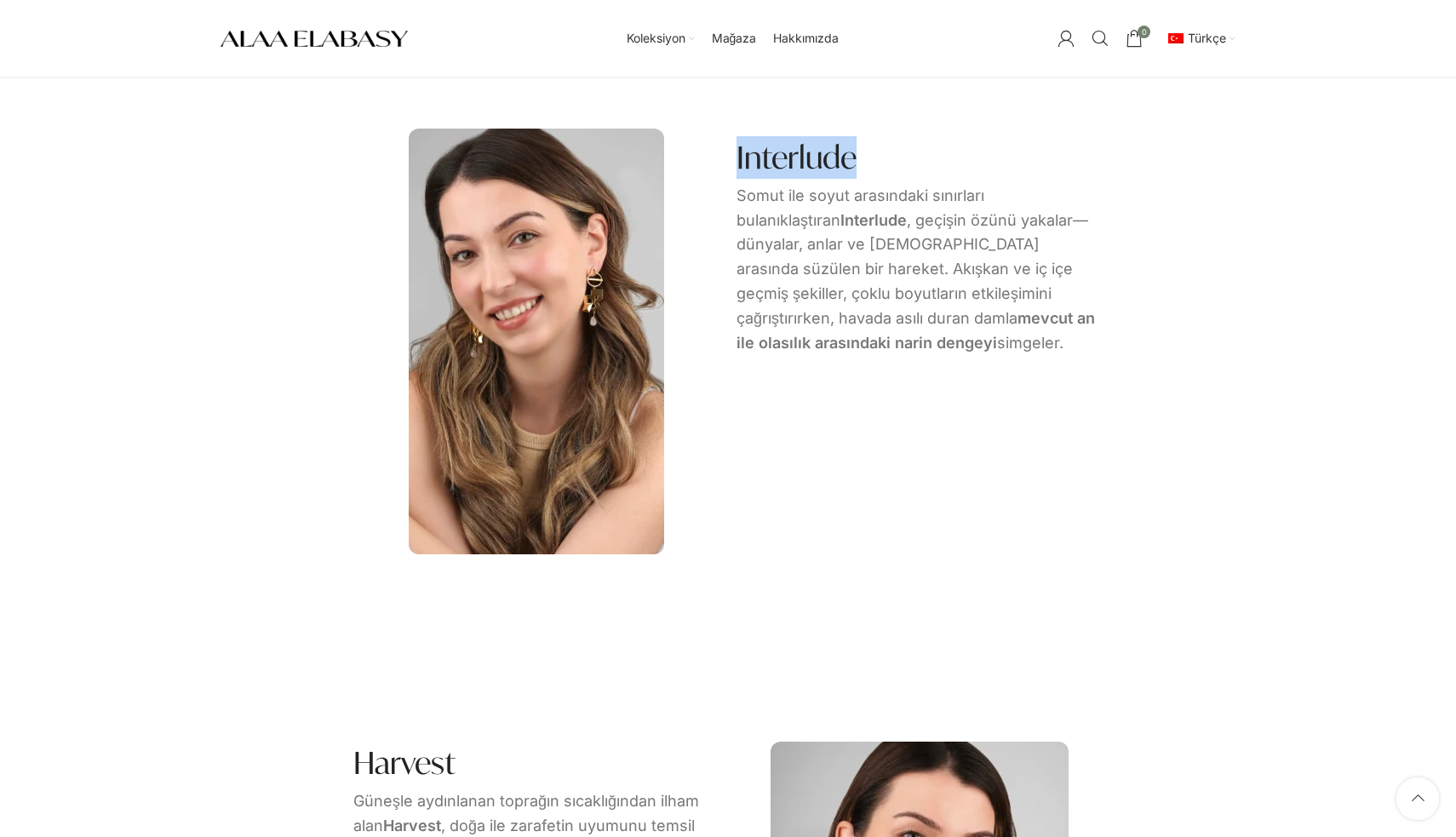
drag, startPoint x: 735, startPoint y: 158, endPoint x: 908, endPoint y: 166, distance: 173.2
click at [908, 166] on div "Interlude Somut ile soyut arasındaki sınırları bulanıklaştıran Interlude , geçi…" at bounding box center [919, 254] width 383 height 253
copy h4 "Interlude"
click at [598, 357] on img "Image link" at bounding box center [536, 341] width 255 height 426
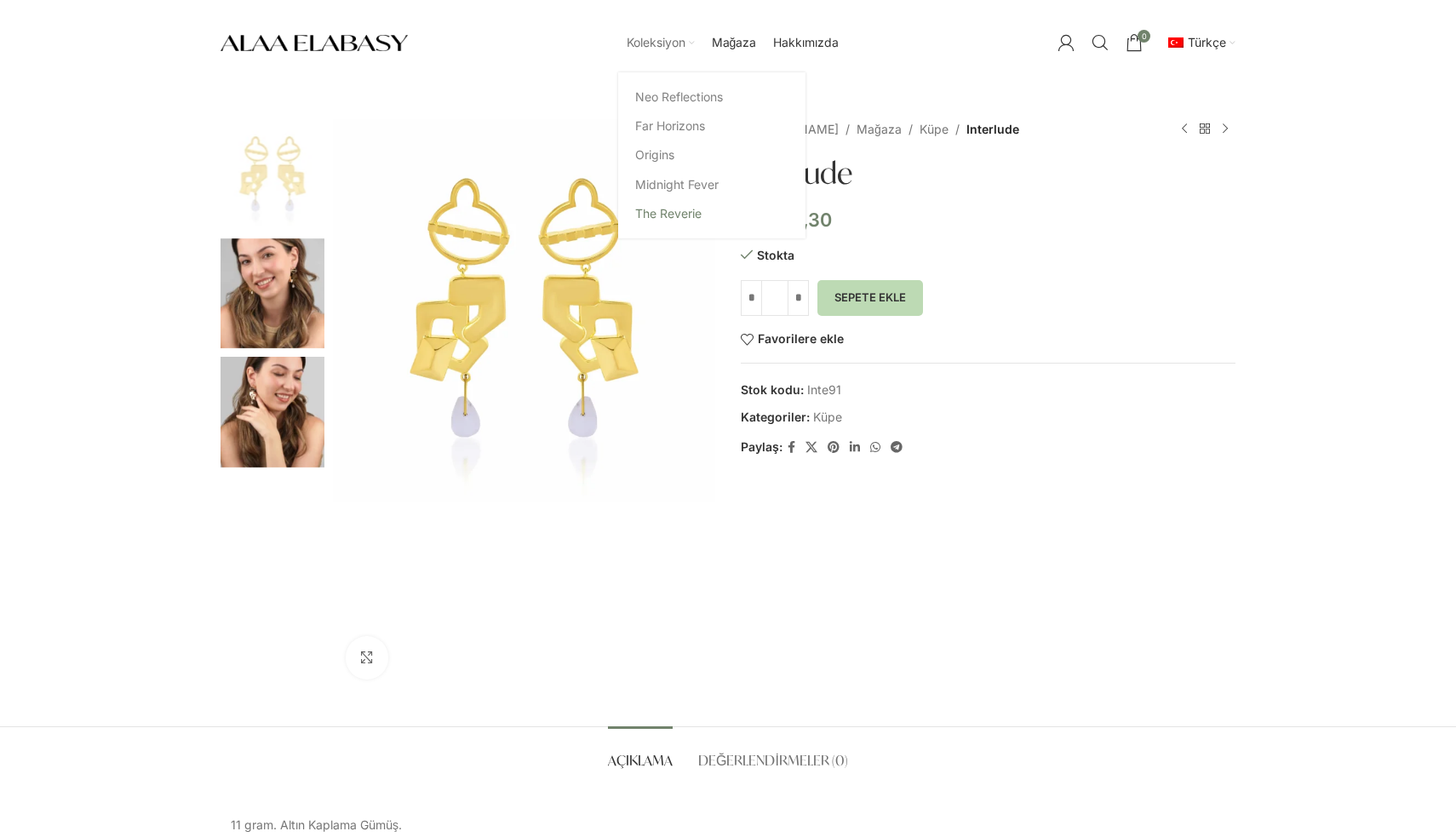
click at [666, 219] on link "The Reverie" at bounding box center [712, 214] width 153 height 29
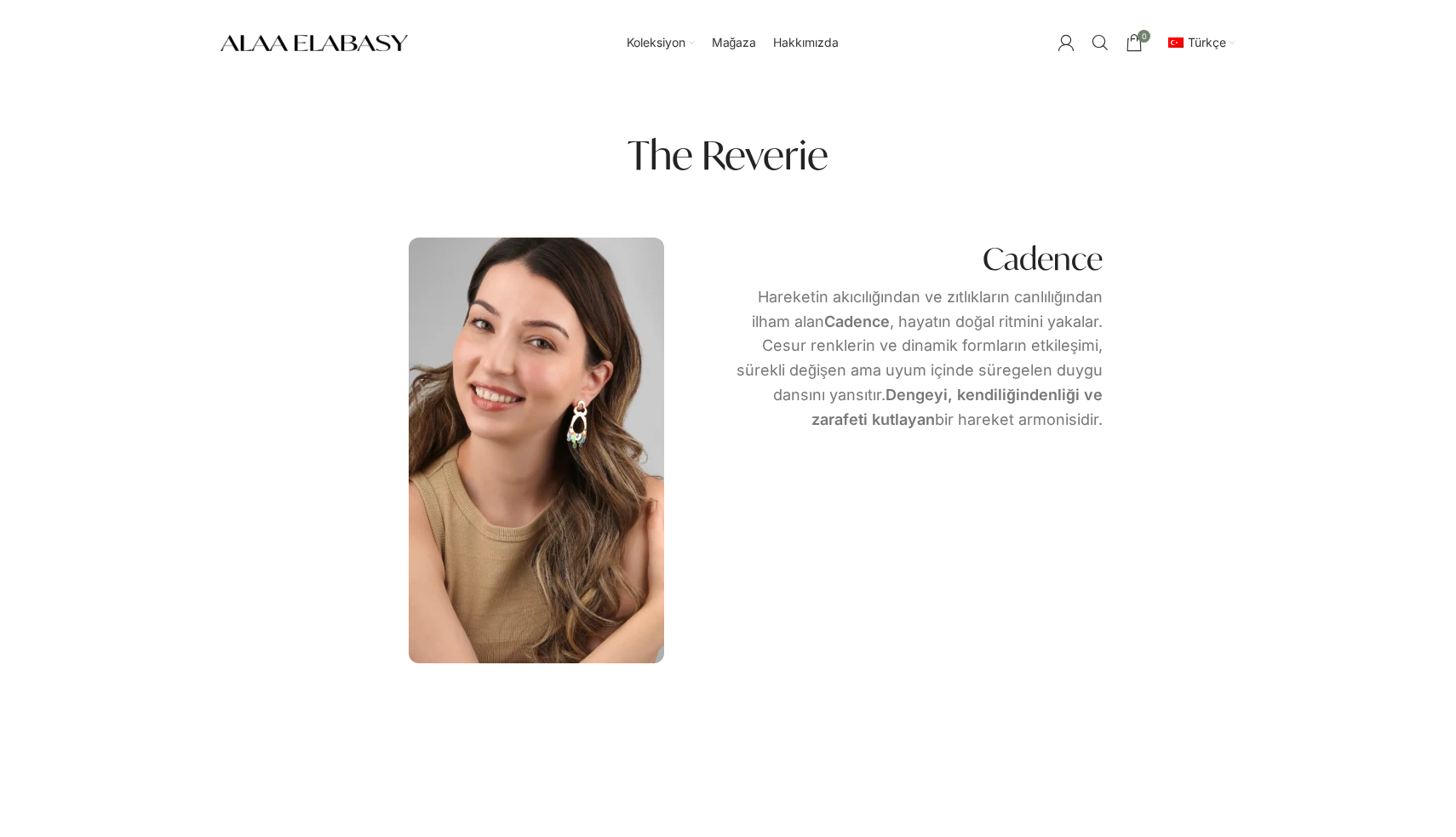
scroll to position [538, 0]
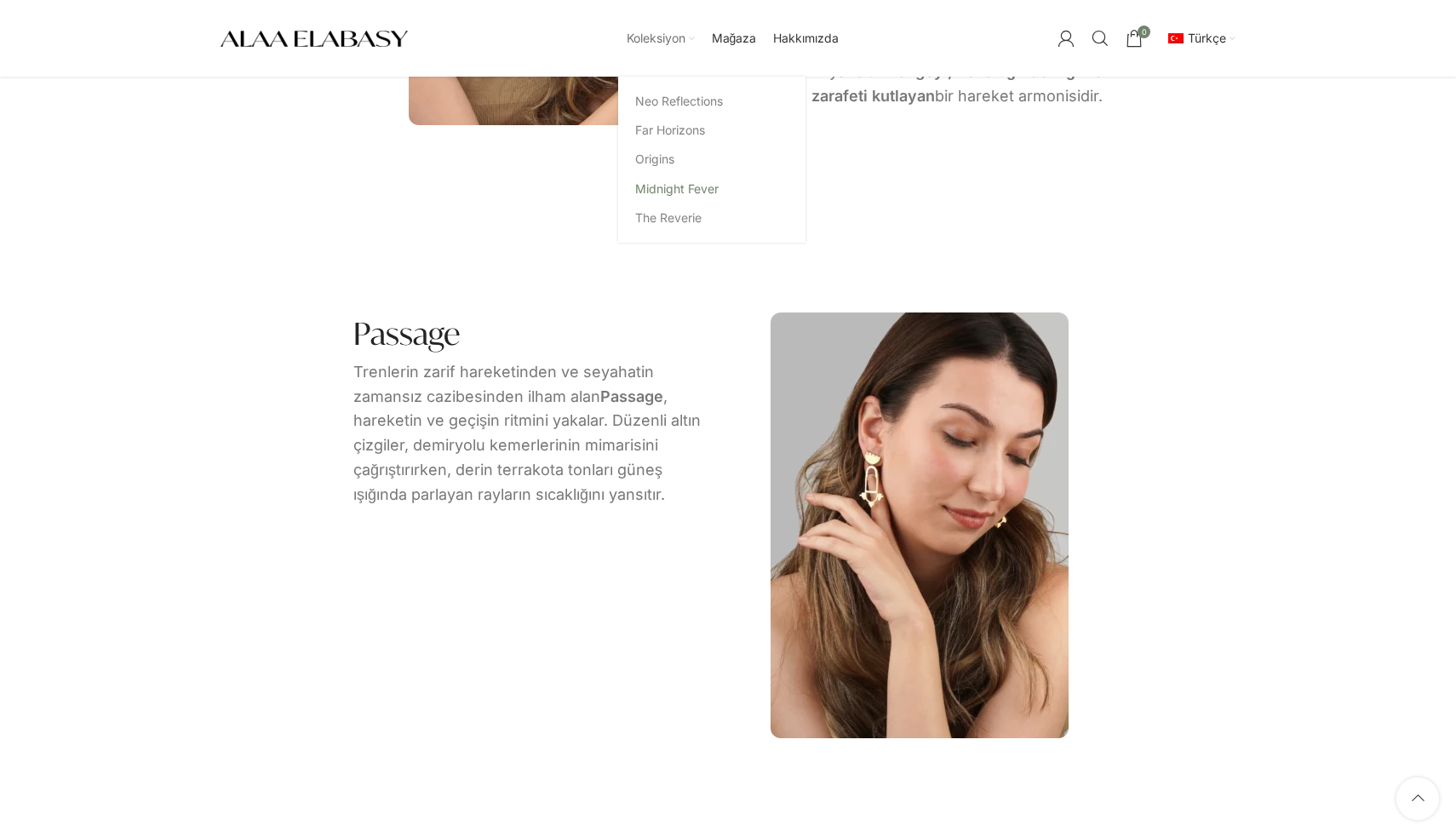
click at [688, 193] on link "Midnight Fever" at bounding box center [712, 189] width 153 height 29
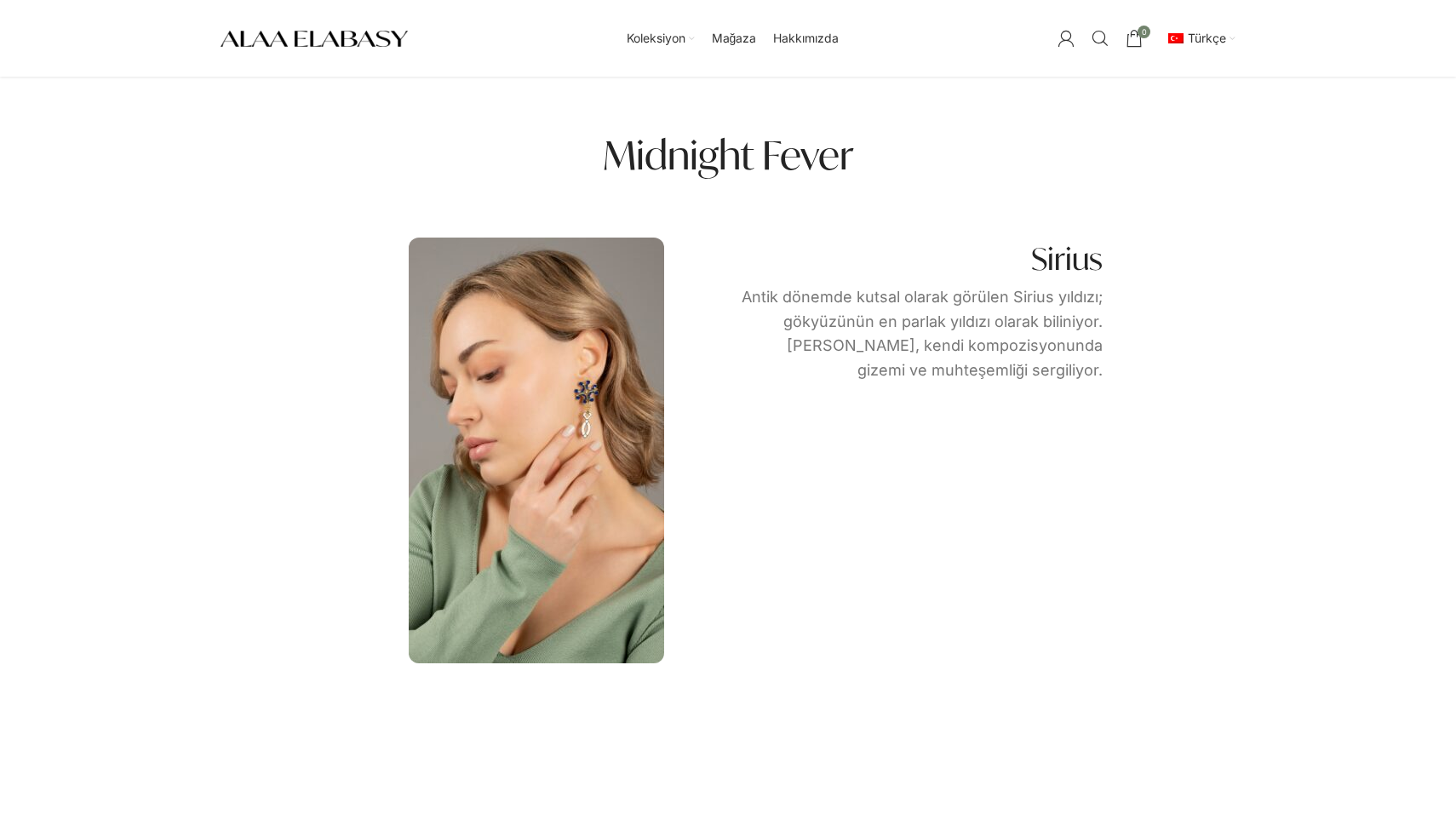
scroll to position [16, 0]
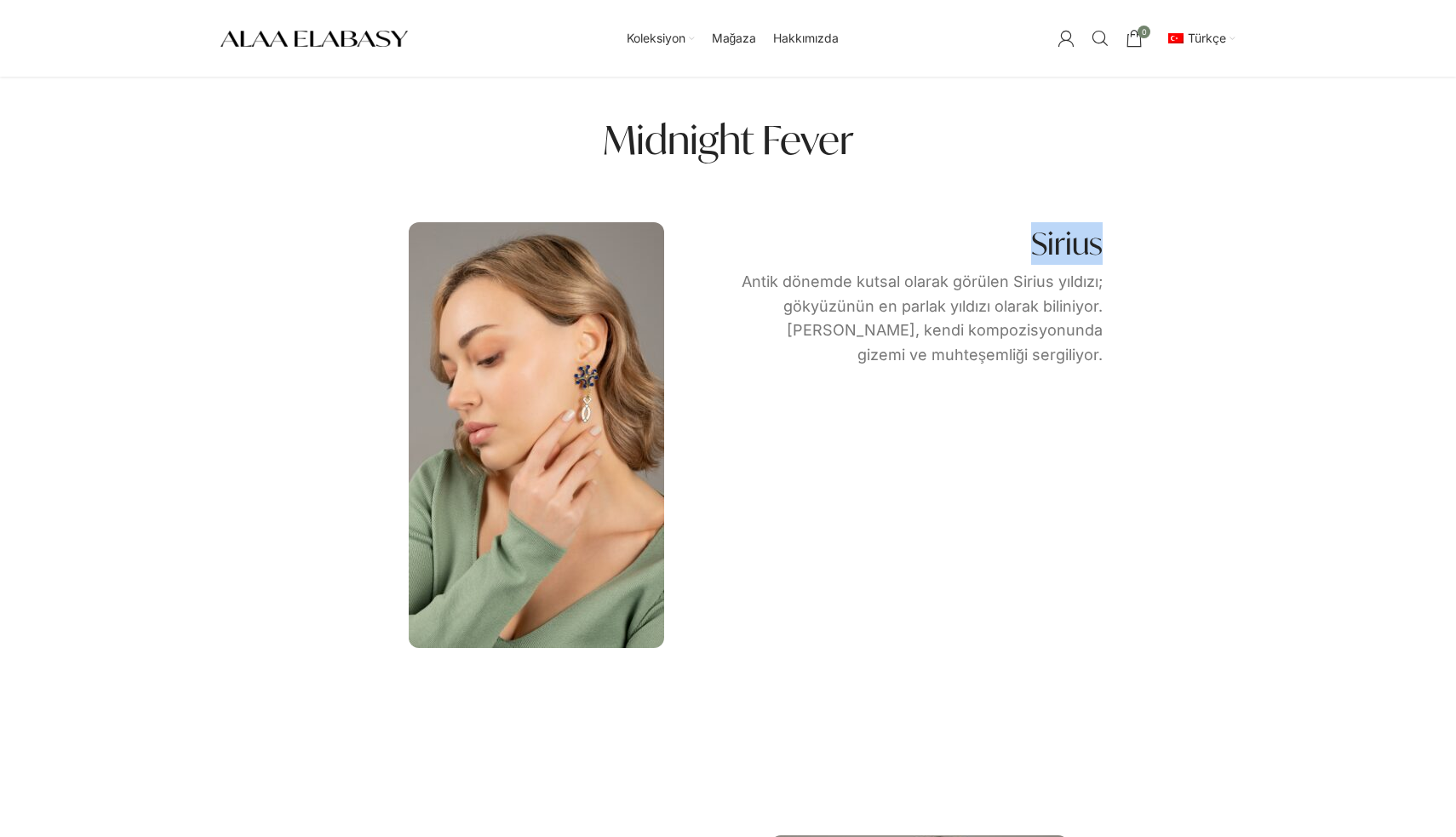
drag, startPoint x: 1033, startPoint y: 244, endPoint x: 1127, endPoint y: 247, distance: 94.0
click at [1127, 247] on section "Sirius Antik dönemde kutsal olarak görülen Sirius yıldızı; gökyüzünün en parlak…" at bounding box center [727, 435] width 1015 height 443
copy h4 "Sirius"
click at [1104, 77] on div "Arama" at bounding box center [989, 106] width 255 height 59
click at [991, 106] on input "Arama" at bounding box center [989, 106] width 255 height 59
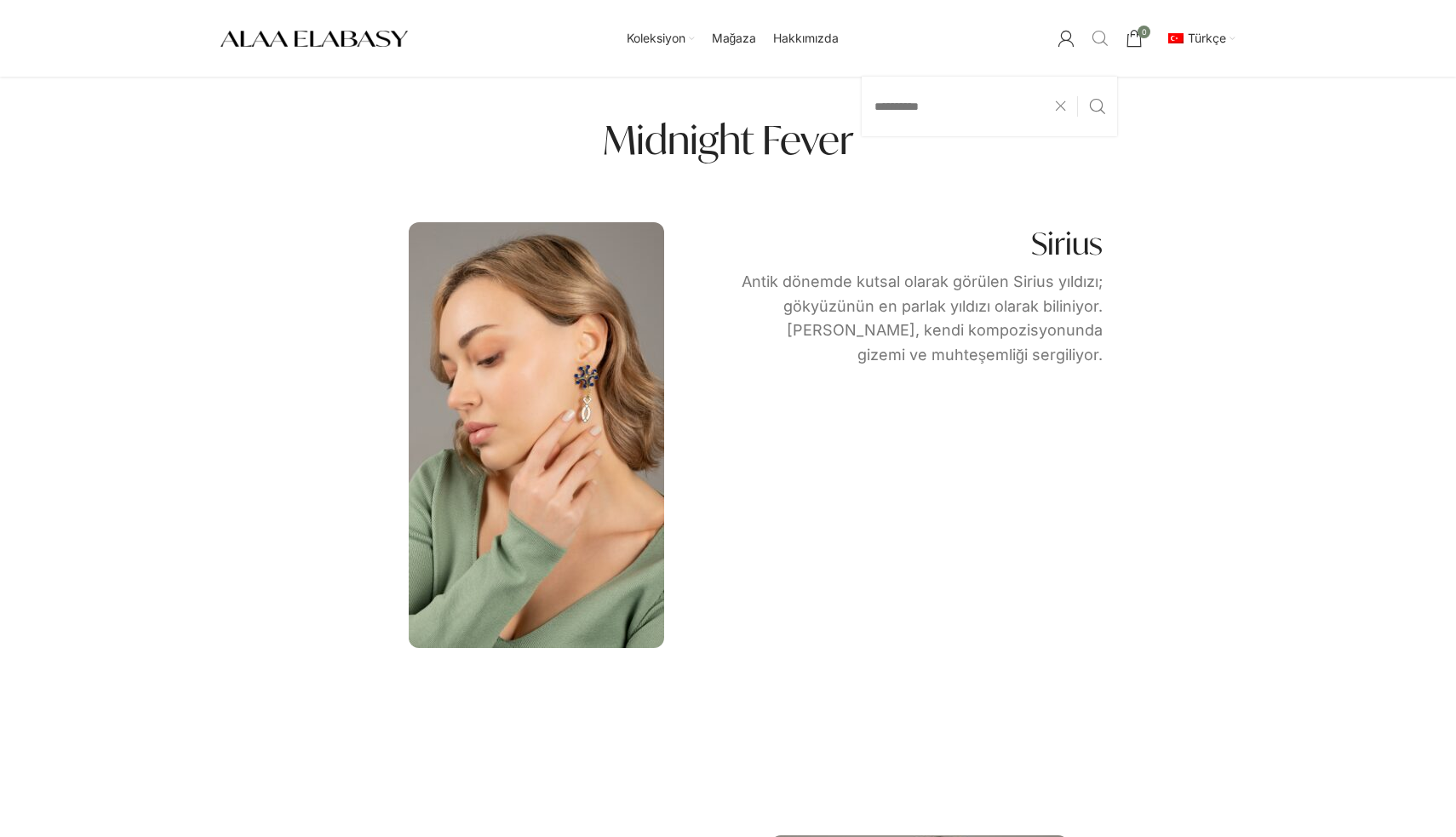
type input "**********"
click at [1096, 107] on button "Arama" at bounding box center [1097, 106] width 39 height 59
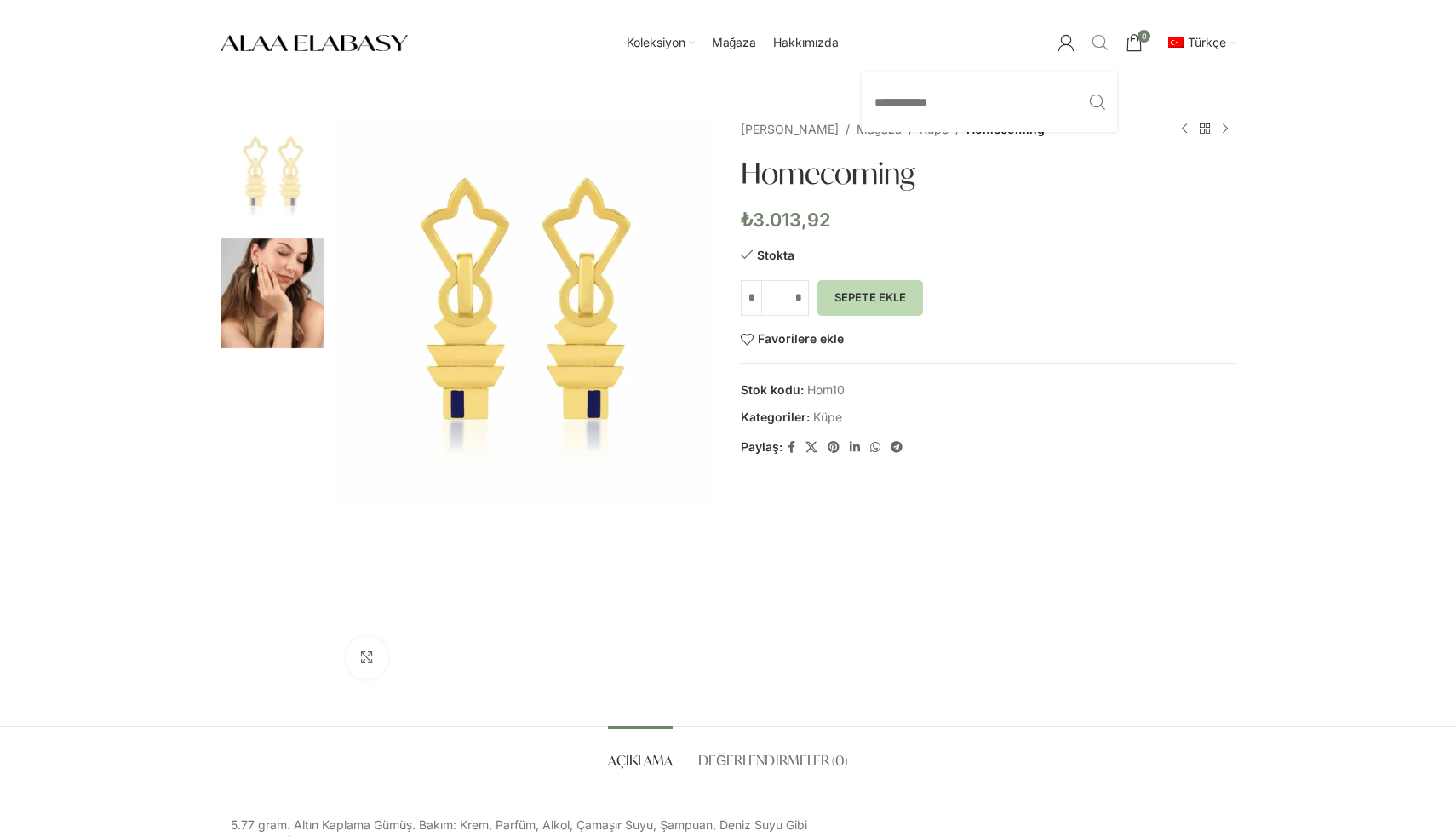
click at [1099, 38] on span "Arama" at bounding box center [1100, 43] width 17 height 17
click at [1025, 100] on input "Arama" at bounding box center [989, 102] width 255 height 59
type input "*****"
click at [1096, 102] on button "Arama" at bounding box center [1097, 102] width 39 height 59
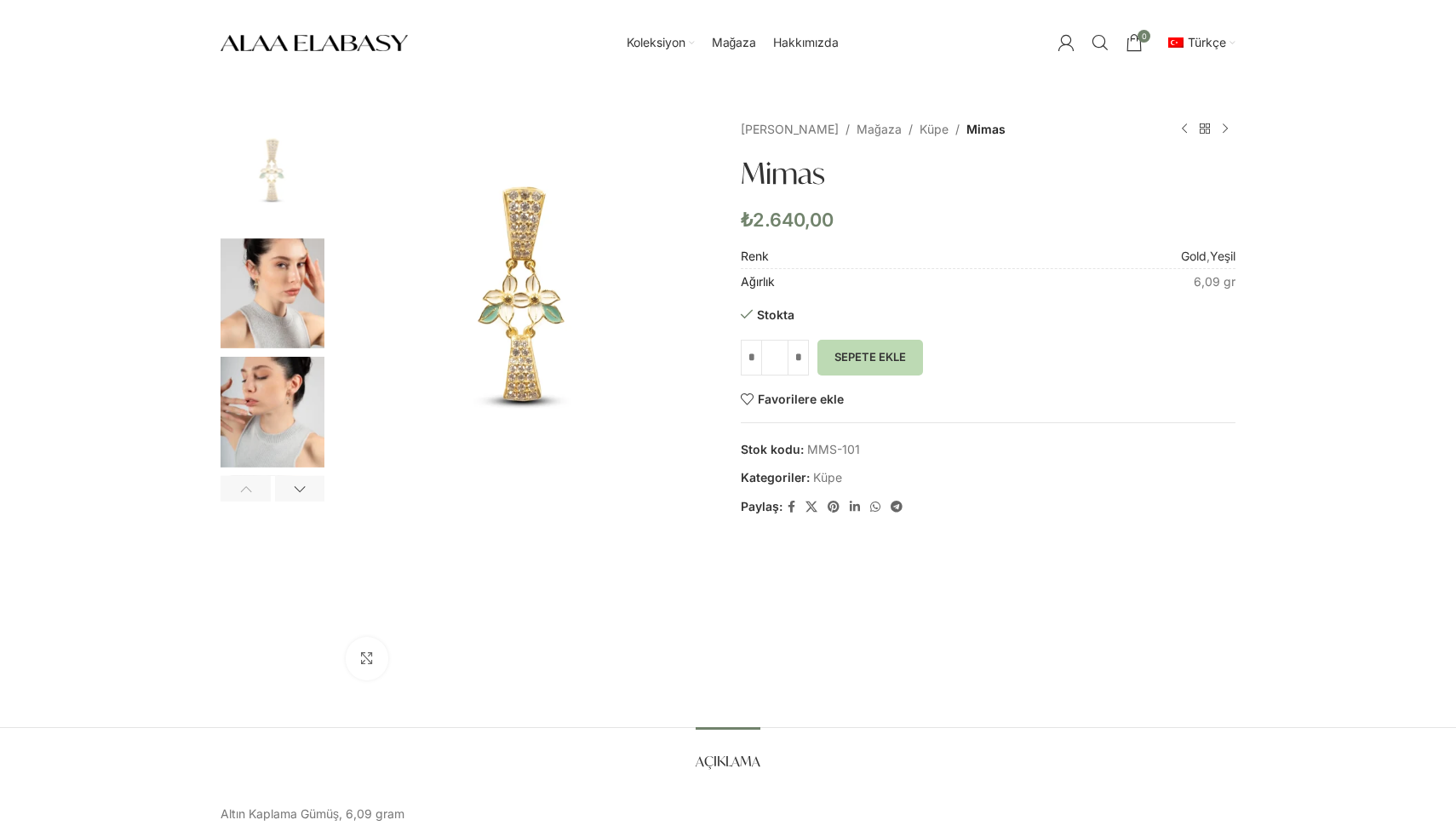
click at [309, 413] on img "3 / 5" at bounding box center [271, 412] width 104 height 111
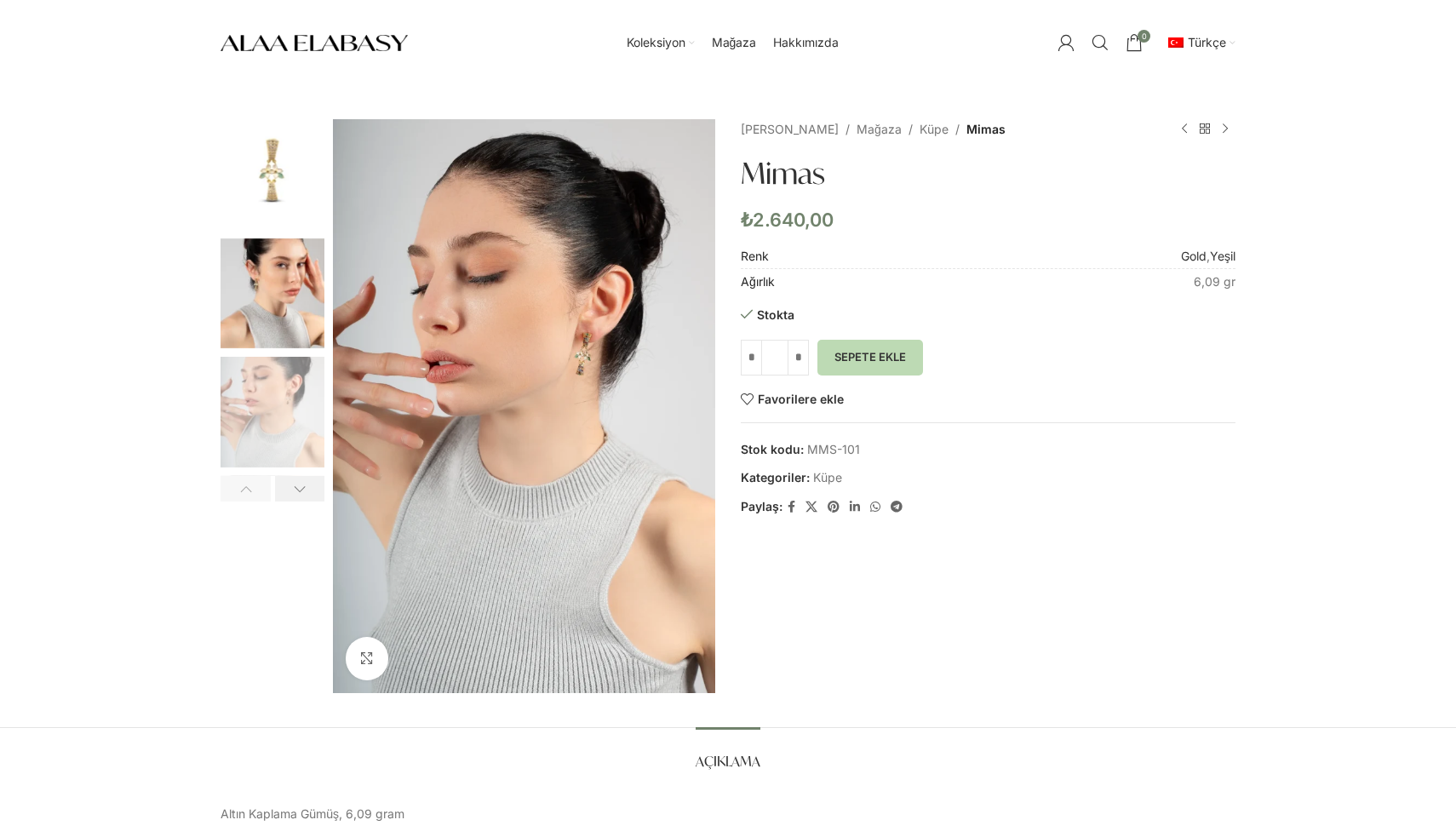
click at [309, 493] on div "Next slide" at bounding box center [301, 489] width 50 height 25
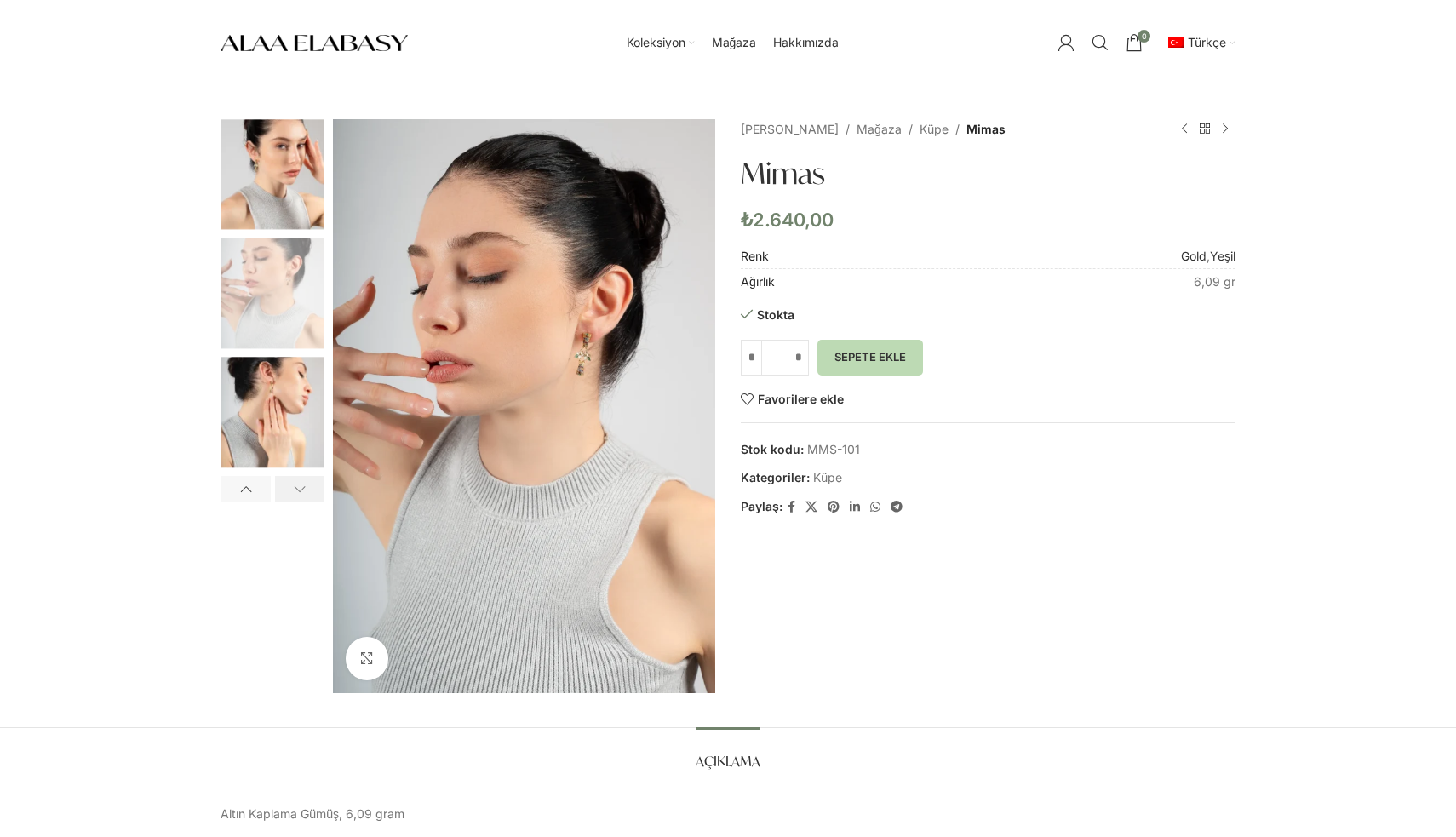
click at [290, 491] on div "Next slide" at bounding box center [301, 489] width 50 height 25
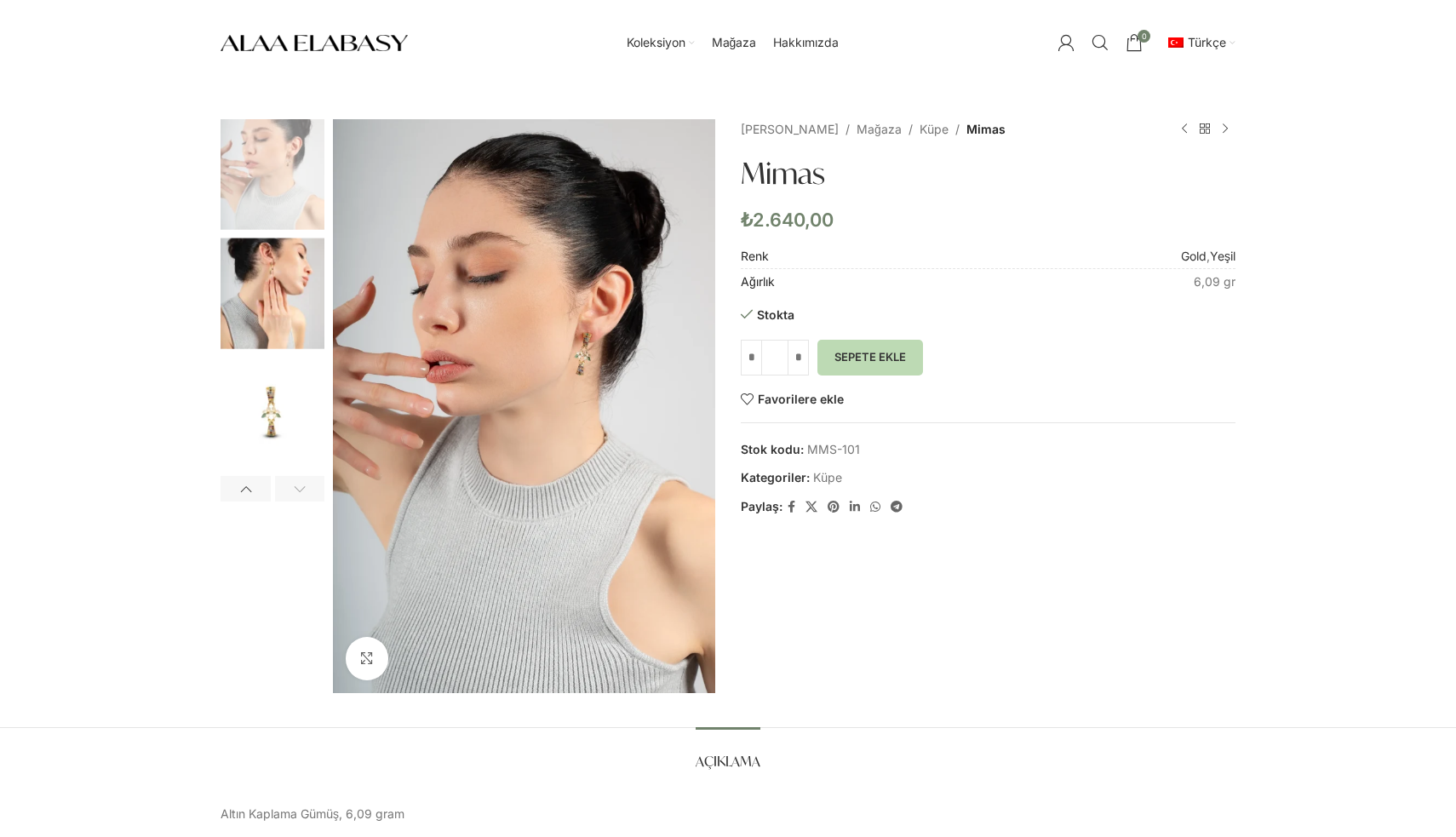
click at [290, 491] on div "Next slide" at bounding box center [301, 489] width 50 height 25
click at [290, 401] on img "5 / 5" at bounding box center [271, 412] width 104 height 111
